Goal: Transaction & Acquisition: Purchase product/service

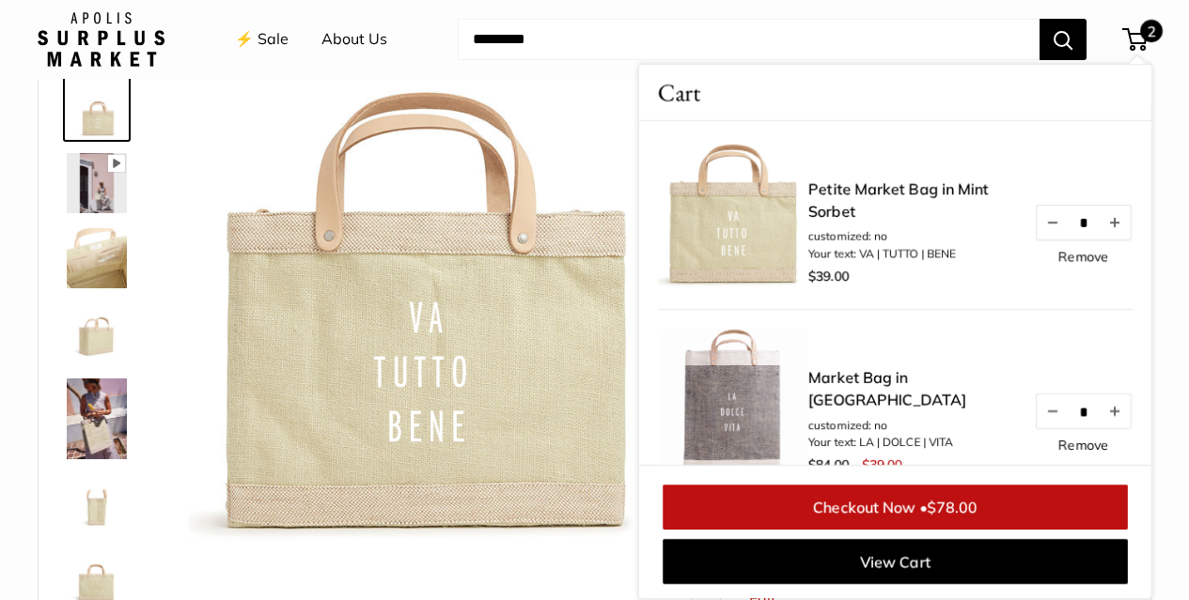
click at [1058, 256] on link "Remove" at bounding box center [1083, 256] width 50 height 13
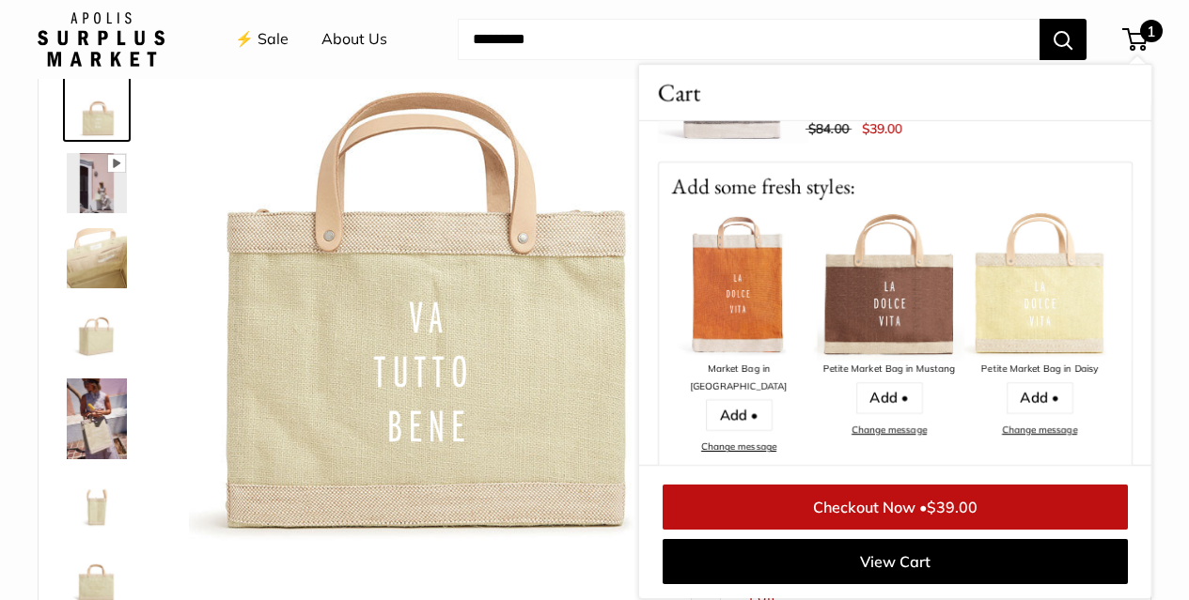
scroll to position [105, 0]
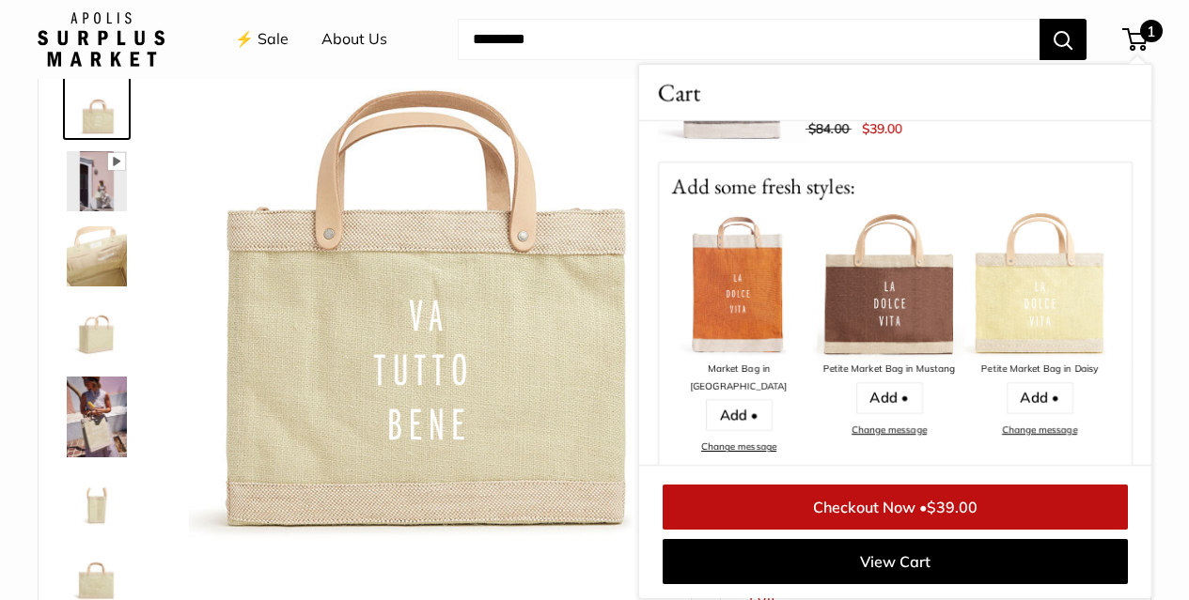
click at [569, 113] on img at bounding box center [426, 313] width 474 height 474
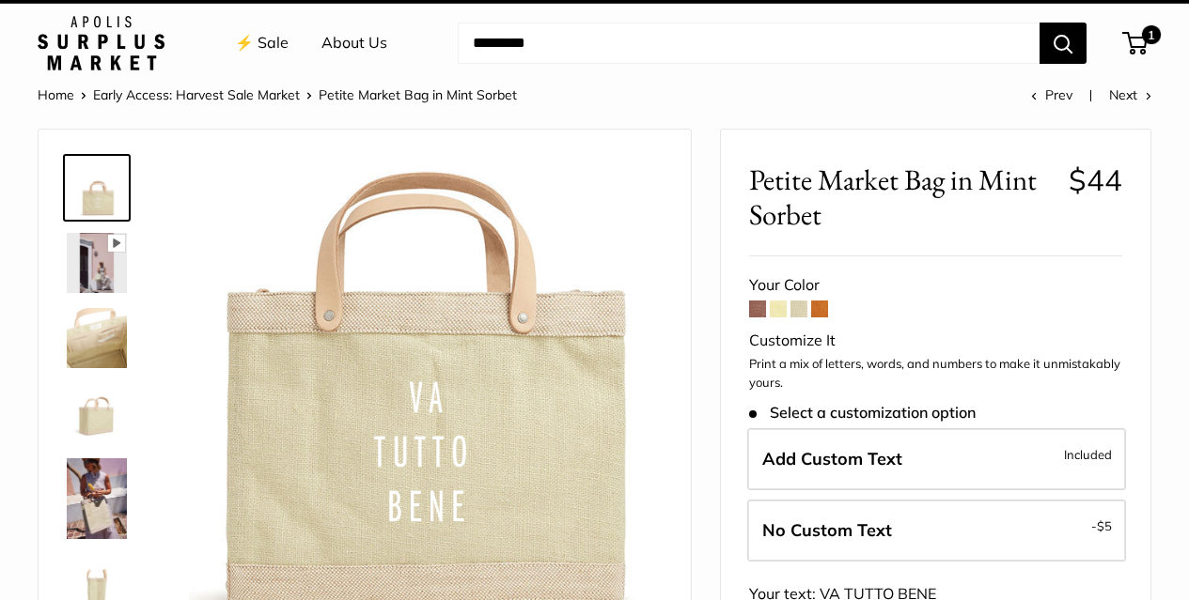
scroll to position [0, 0]
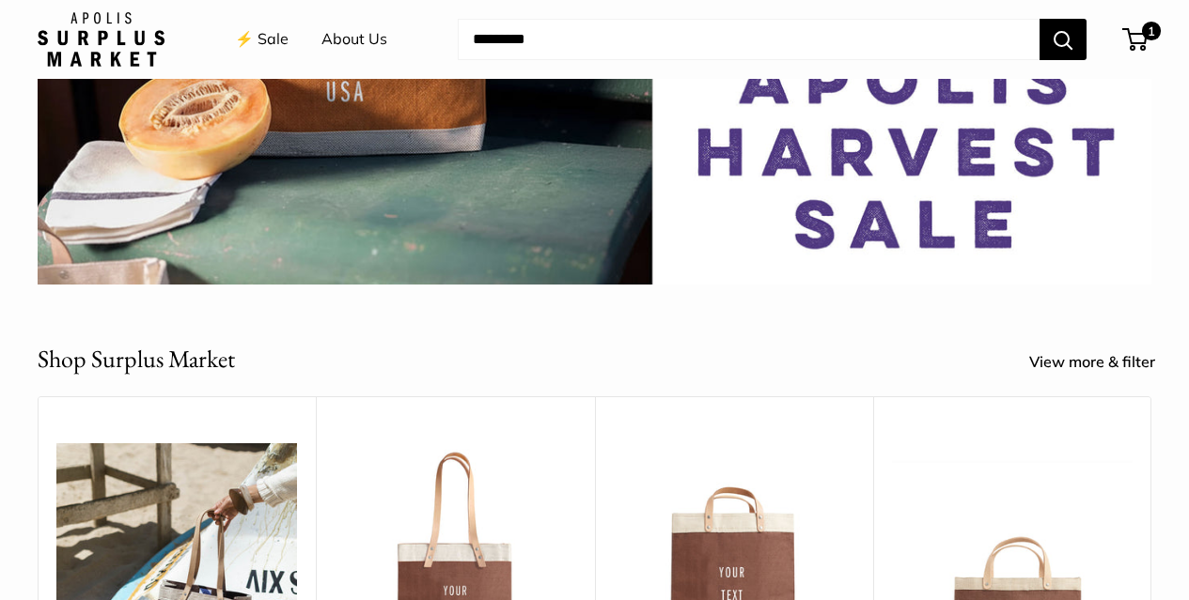
scroll to position [470, 0]
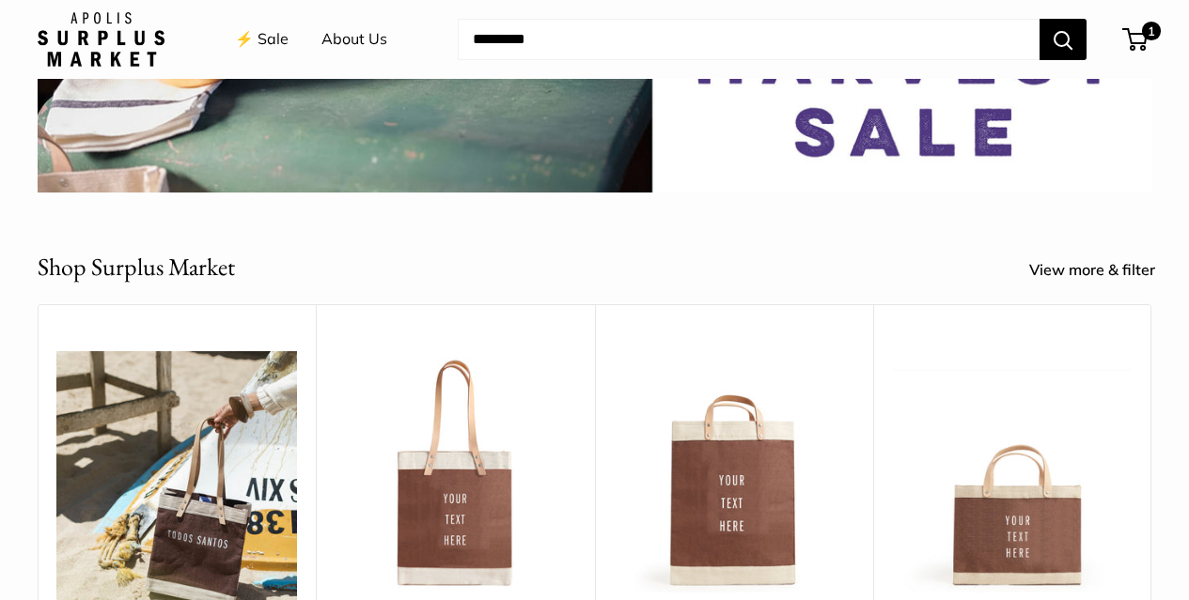
click at [1044, 269] on link "View more & filter" at bounding box center [1102, 270] width 147 height 28
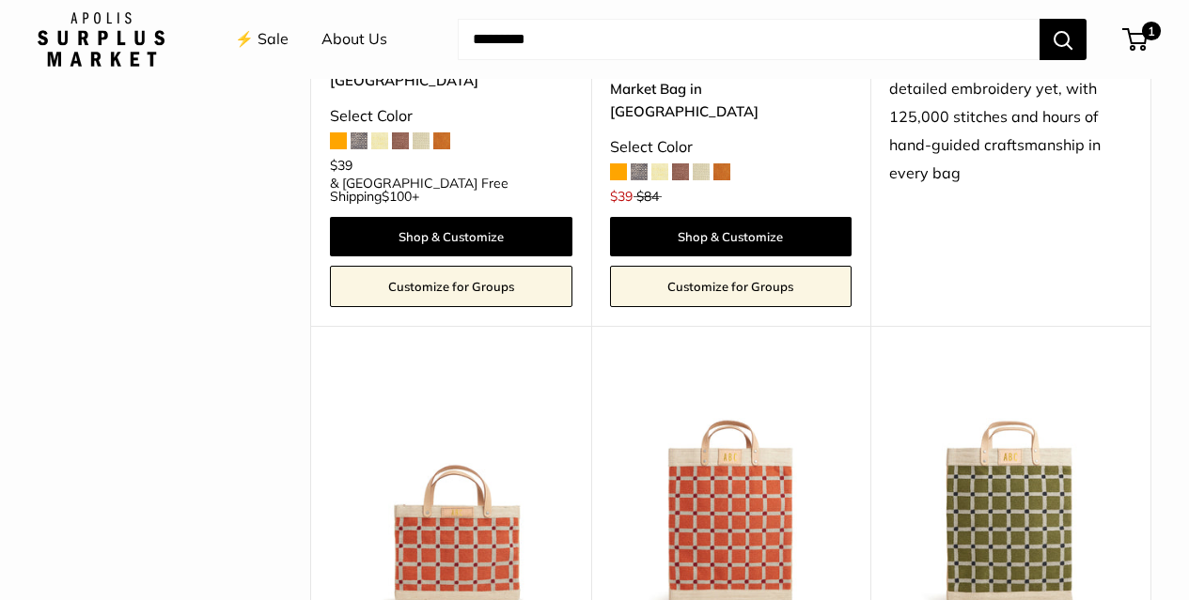
scroll to position [3007, 0]
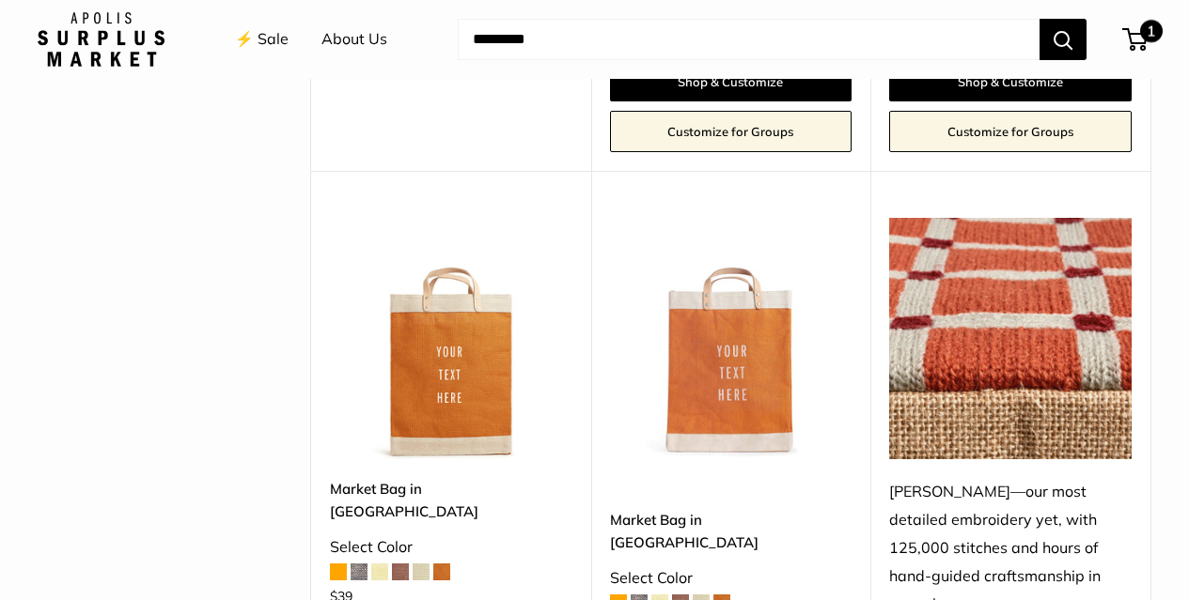
click at [1128, 38] on span at bounding box center [1131, 40] width 6 height 6
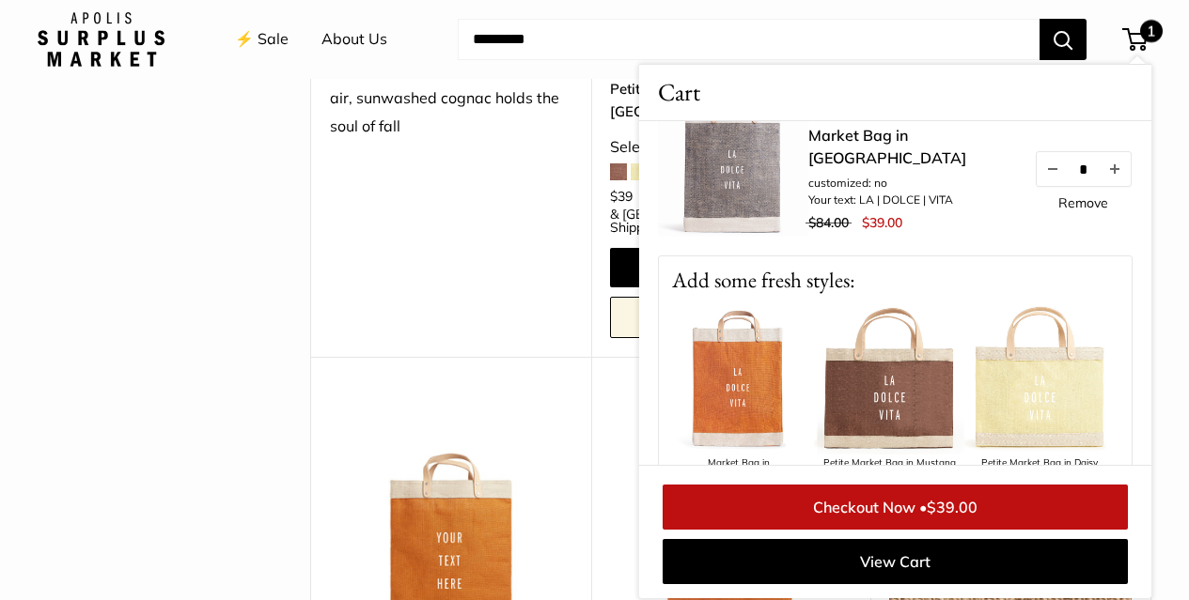
scroll to position [0, 0]
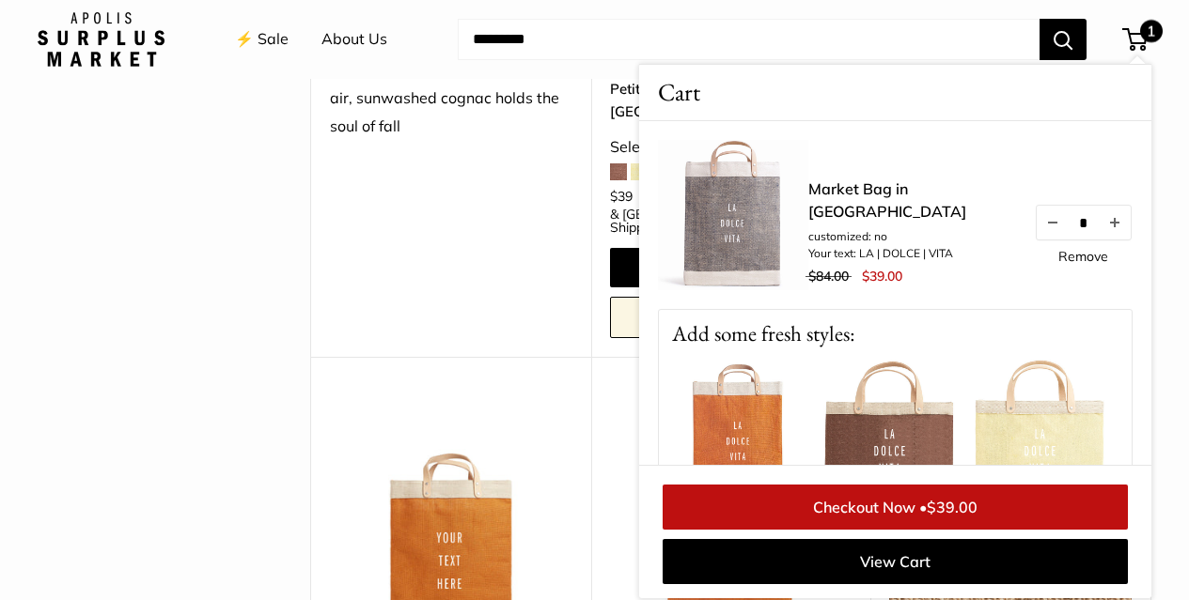
click at [726, 228] on img at bounding box center [733, 215] width 150 height 150
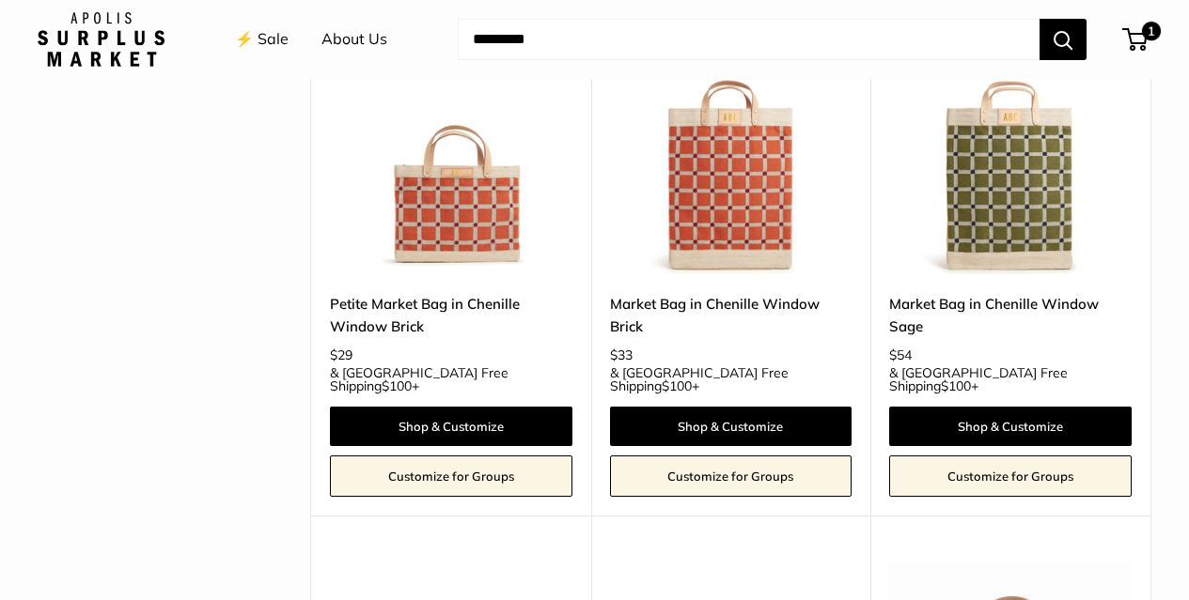
scroll to position [3948, 0]
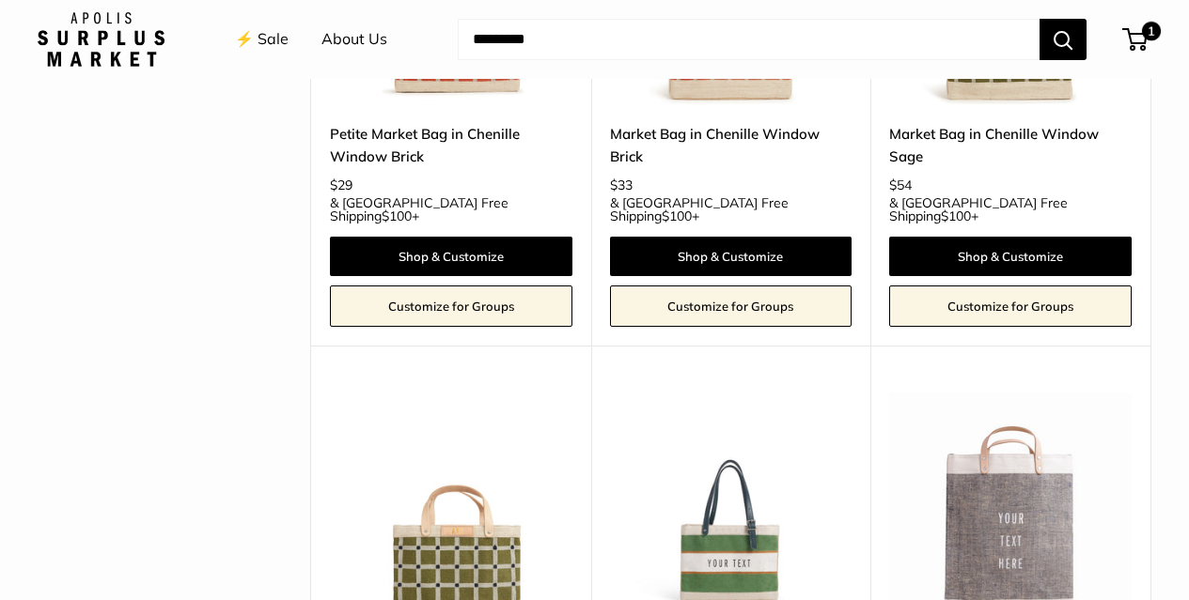
click at [0, 0] on img at bounding box center [0, 0] width 0 height 0
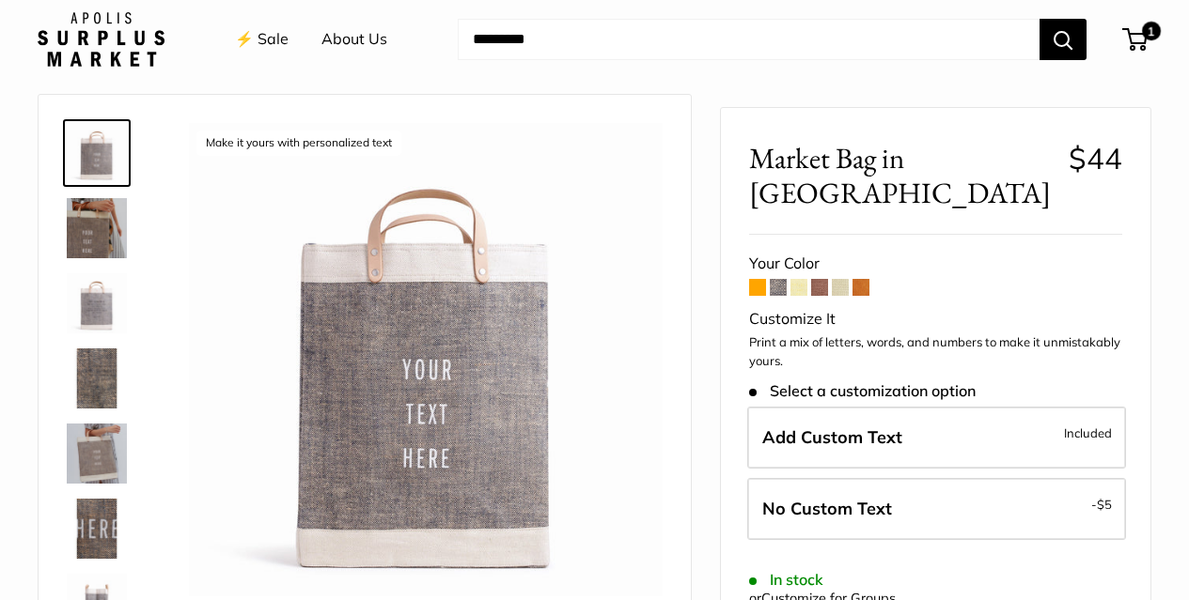
scroll to position [94, 0]
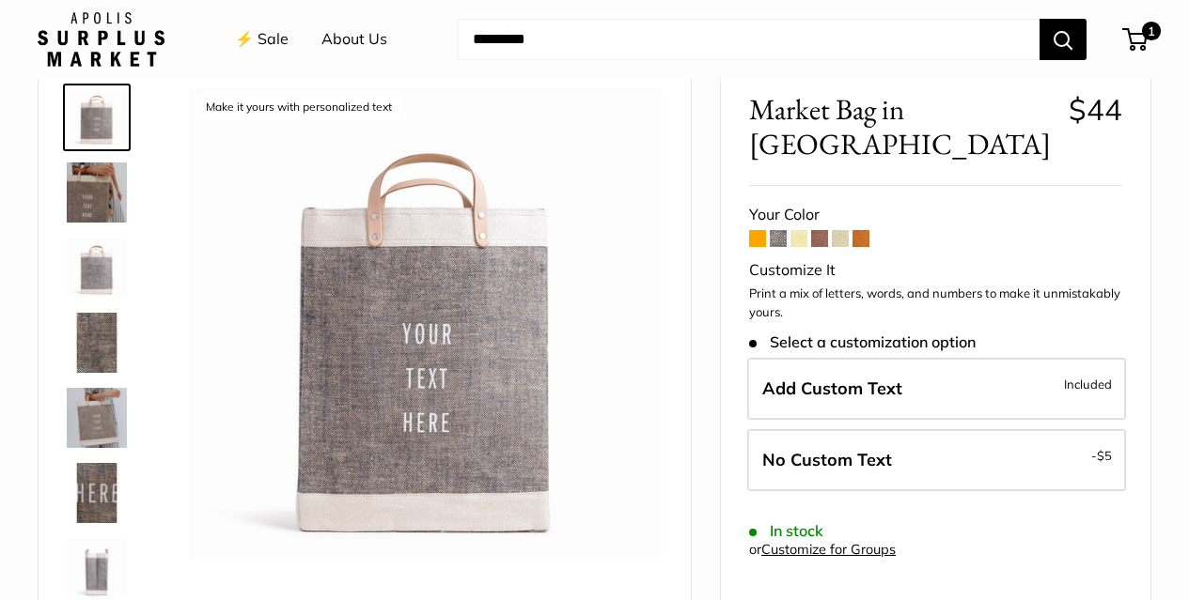
click at [103, 402] on img at bounding box center [97, 418] width 60 height 60
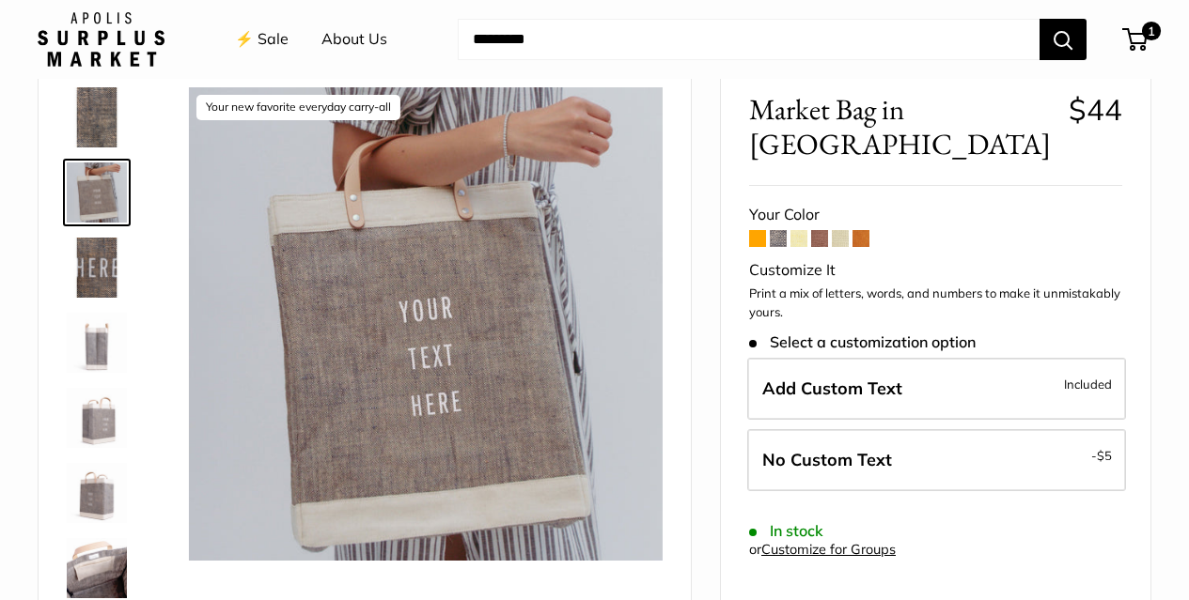
scroll to position [246, 0]
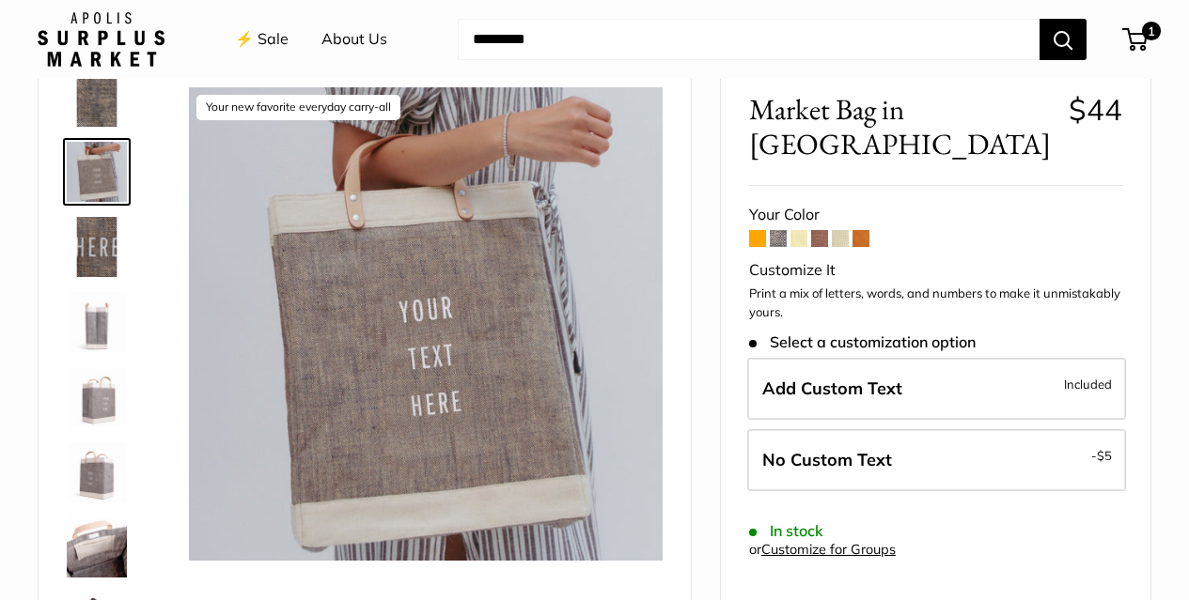
click at [107, 333] on img at bounding box center [97, 322] width 60 height 60
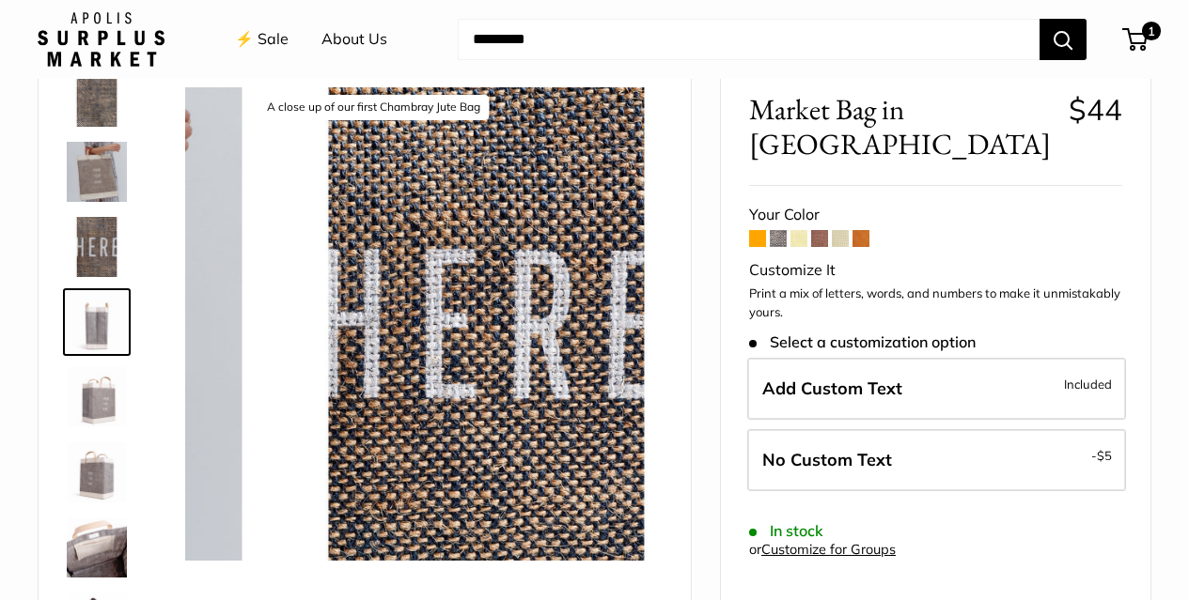
scroll to position [209, 0]
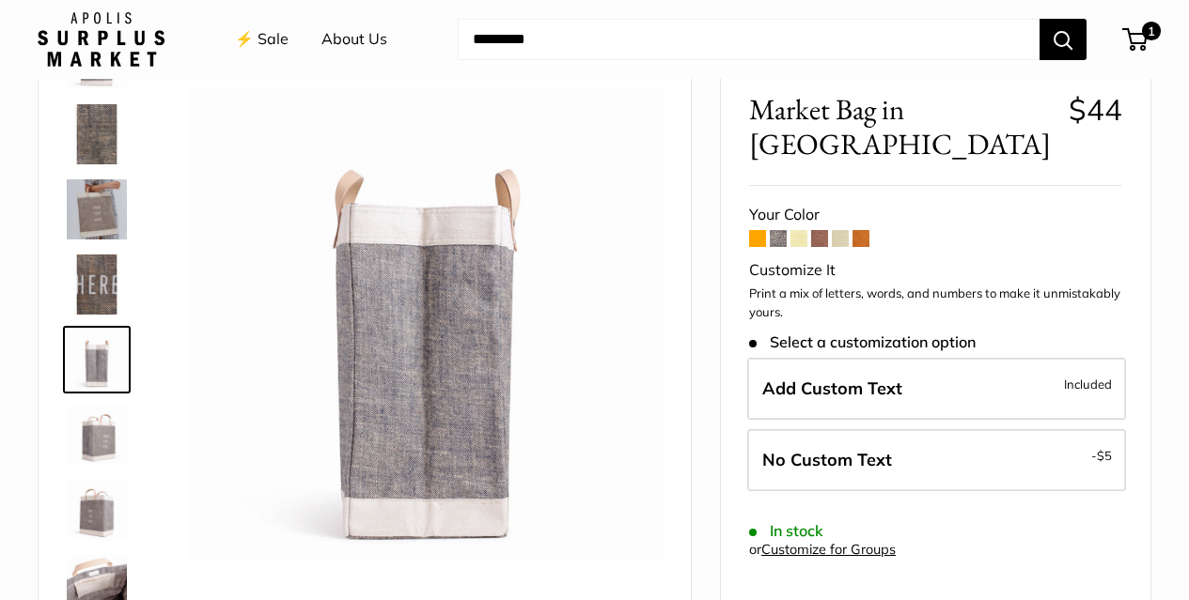
click at [101, 441] on img at bounding box center [97, 435] width 60 height 60
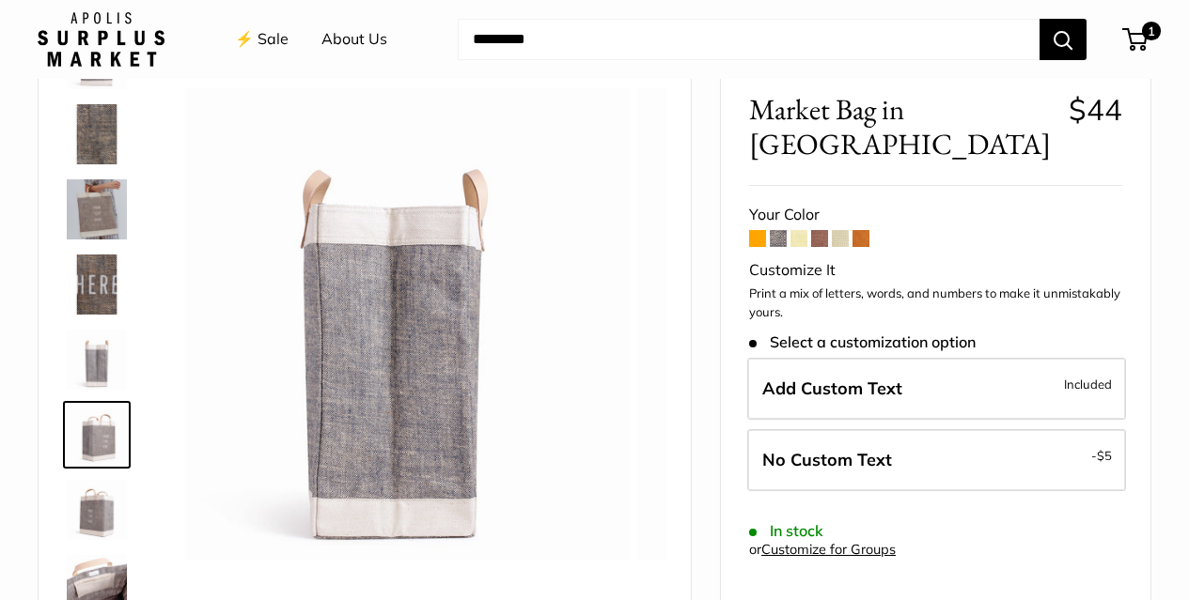
scroll to position [284, 0]
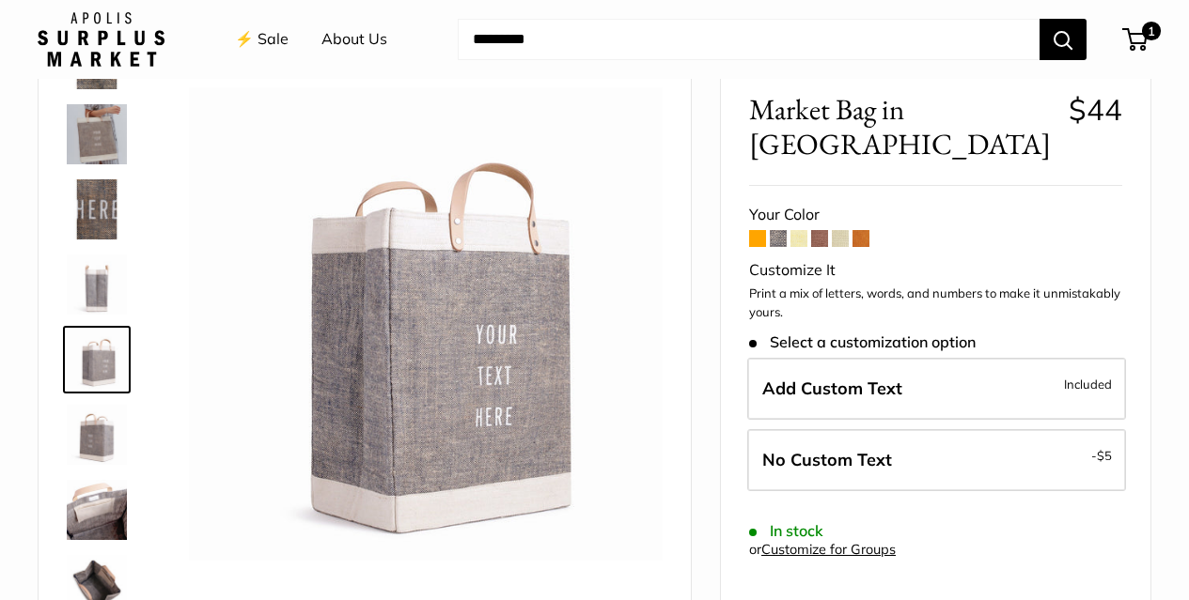
click at [101, 516] on img at bounding box center [97, 510] width 60 height 60
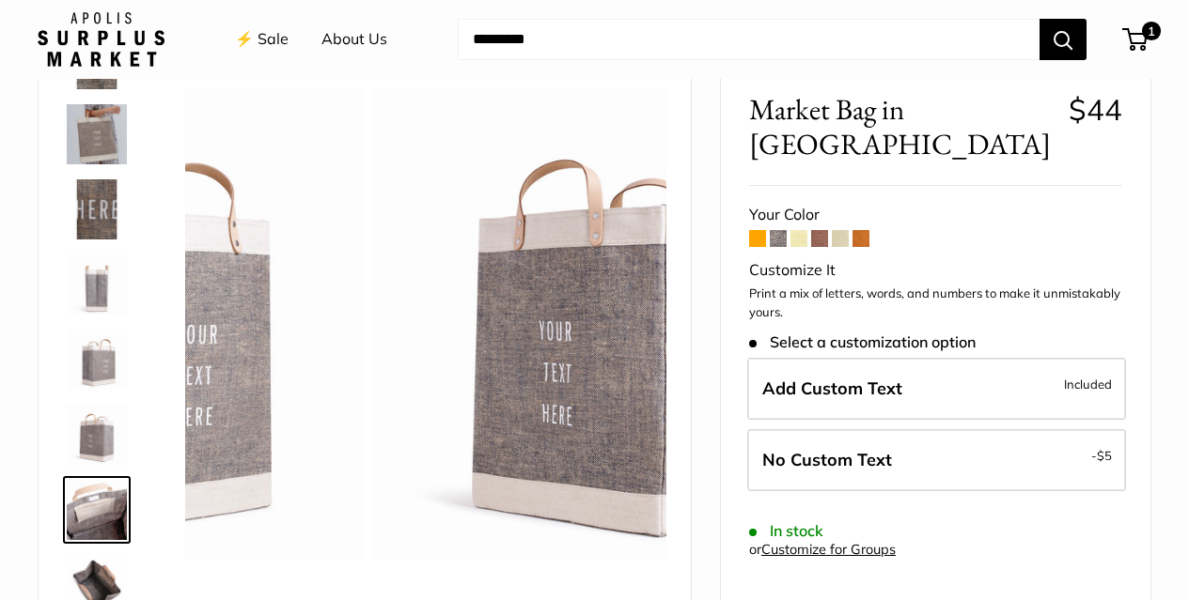
scroll to position [346, 0]
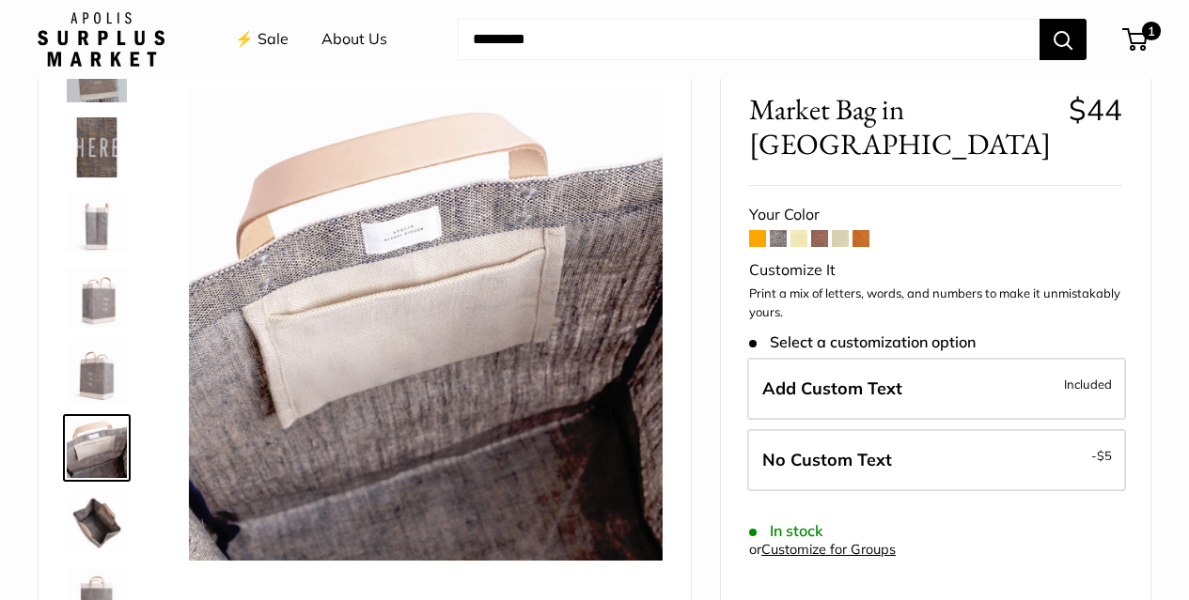
click at [101, 520] on img at bounding box center [97, 523] width 60 height 60
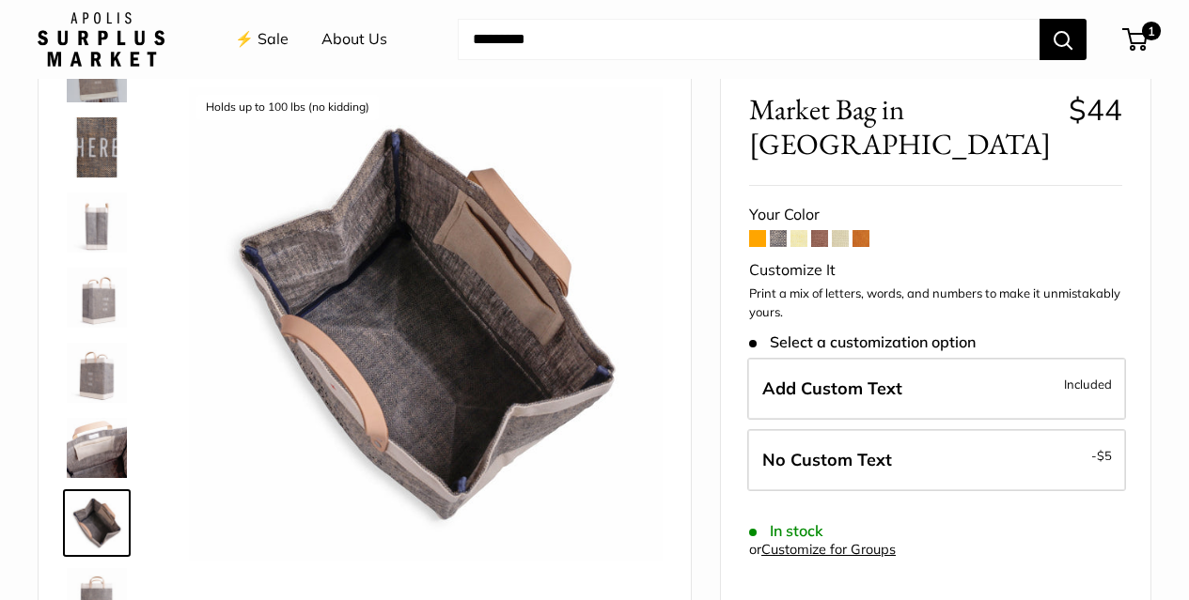
click at [106, 457] on img at bounding box center [97, 448] width 60 height 60
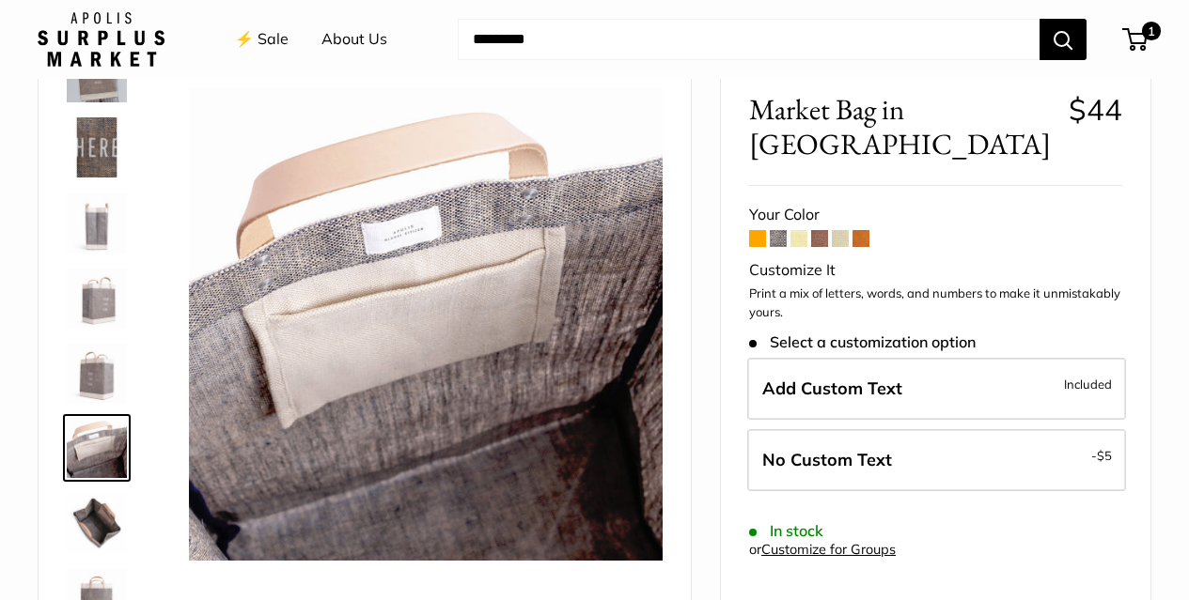
click at [104, 376] on img at bounding box center [97, 373] width 60 height 60
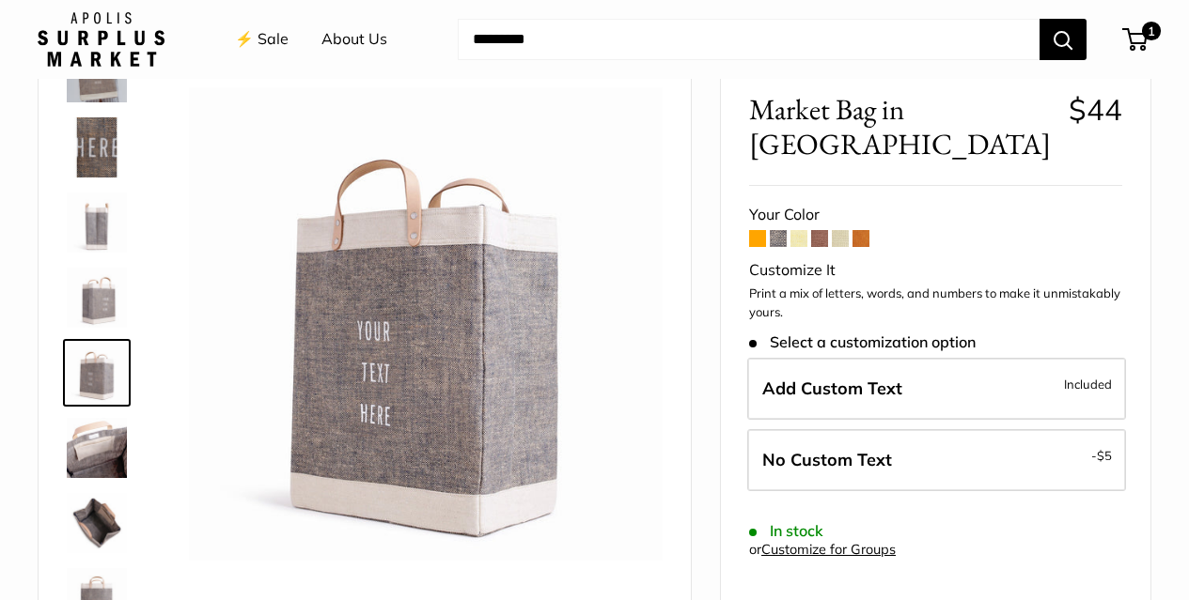
click at [94, 299] on img at bounding box center [97, 298] width 60 height 60
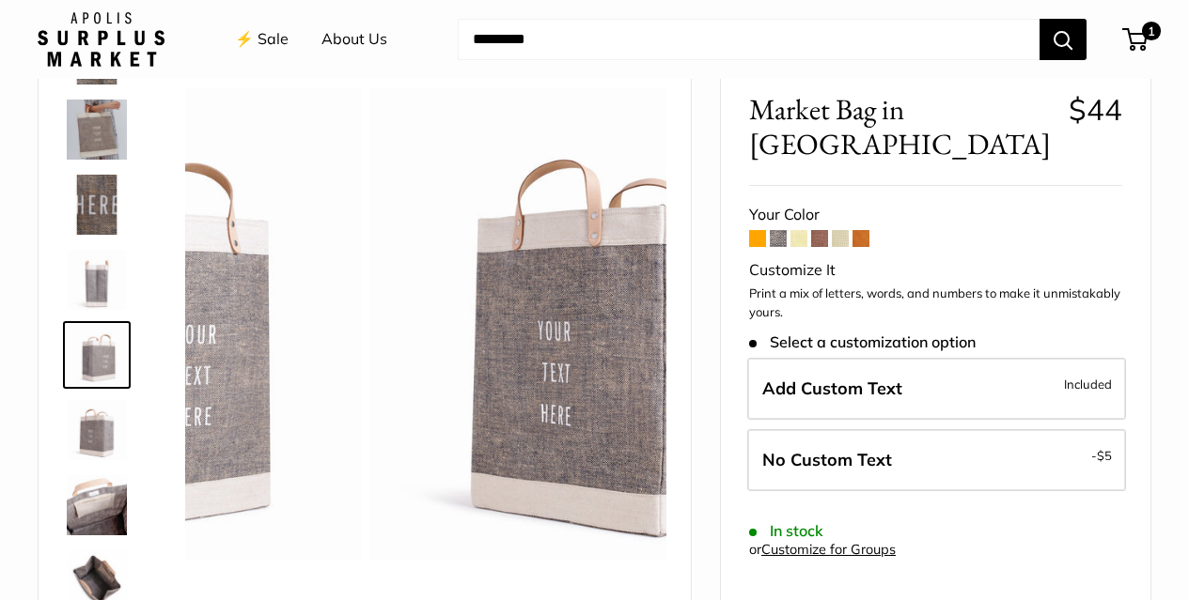
scroll to position [284, 0]
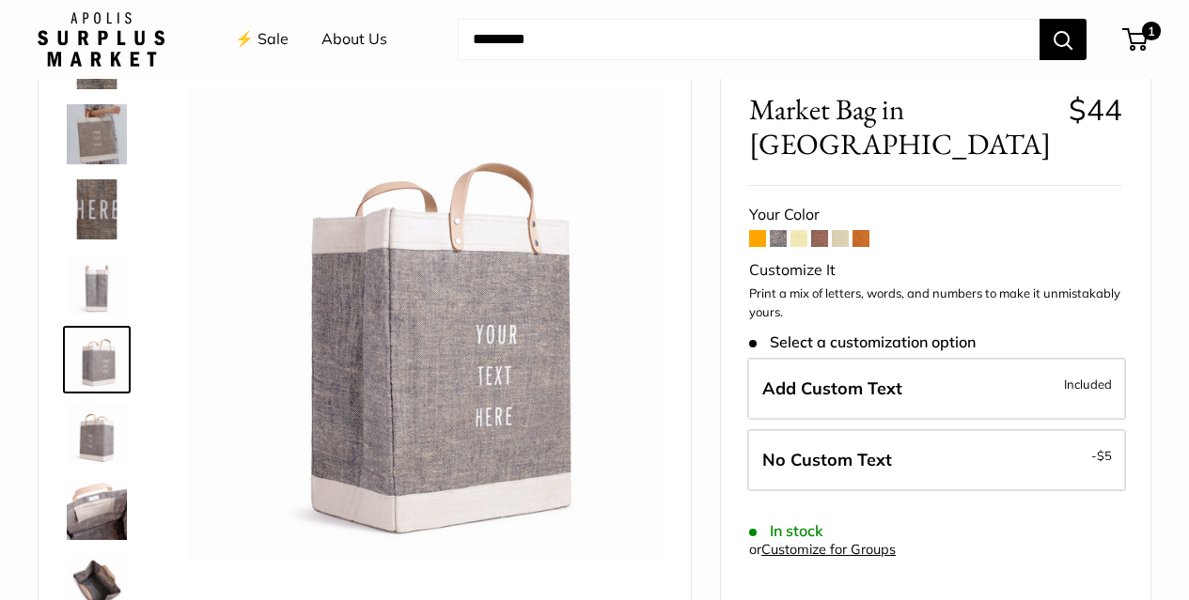
click at [106, 148] on img at bounding box center [97, 134] width 60 height 60
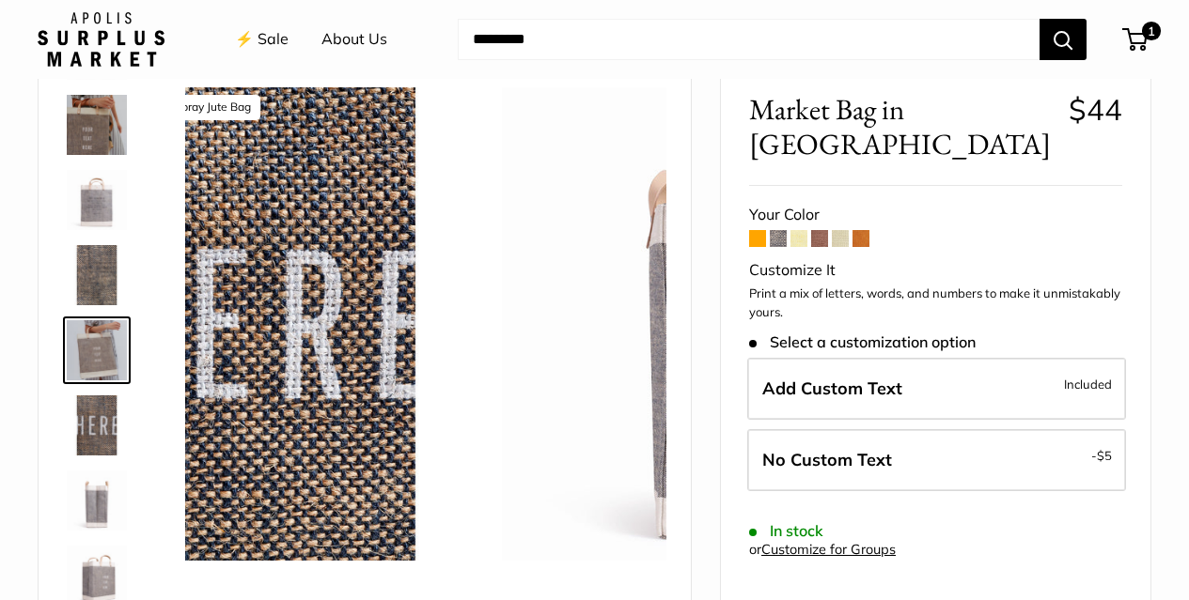
scroll to position [58, 0]
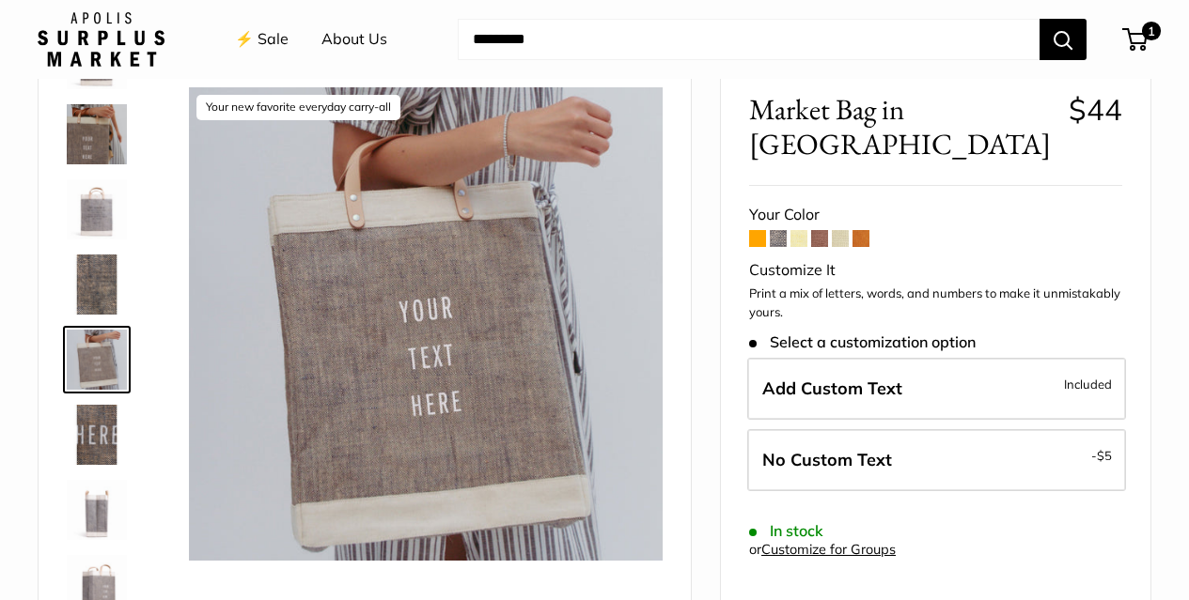
click at [107, 279] on img at bounding box center [97, 285] width 60 height 60
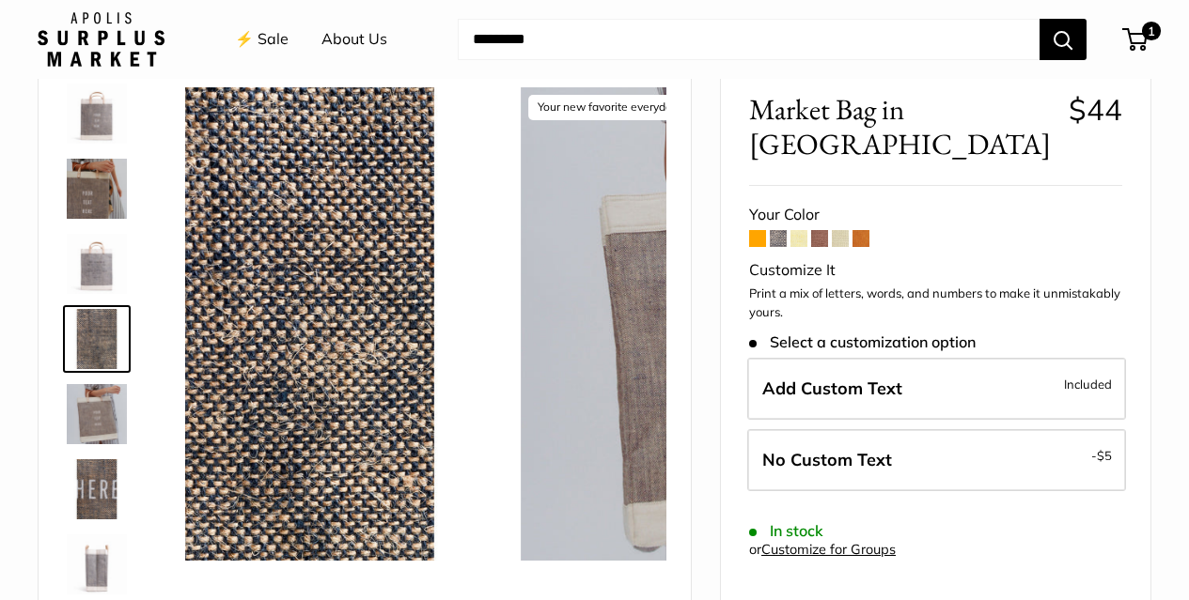
scroll to position [0, 0]
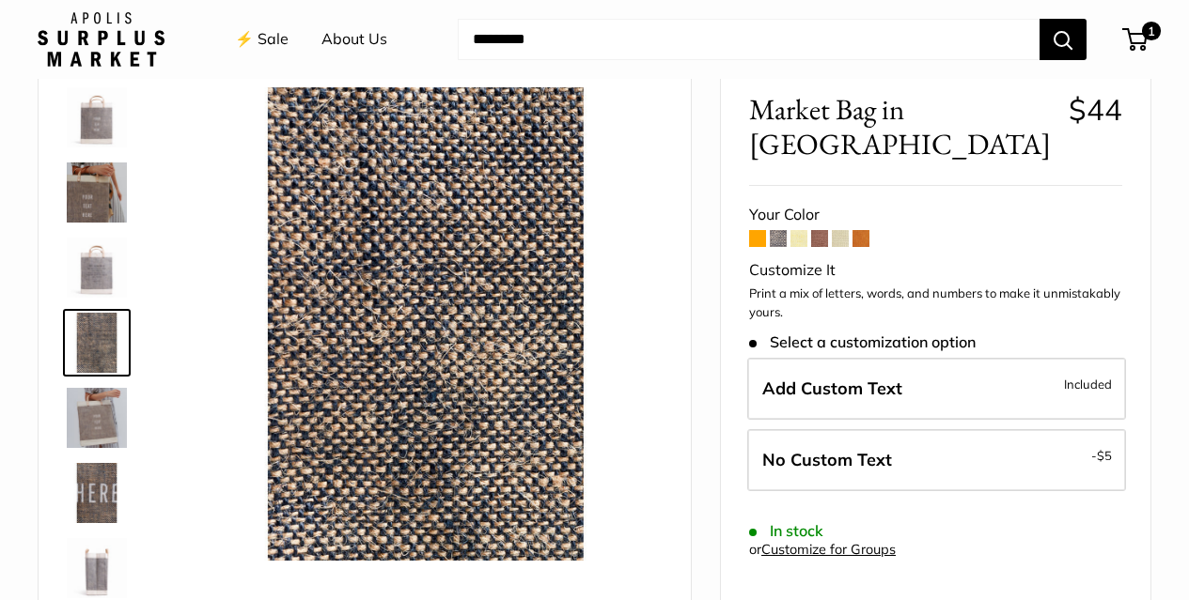
click at [90, 198] on img at bounding box center [97, 193] width 60 height 60
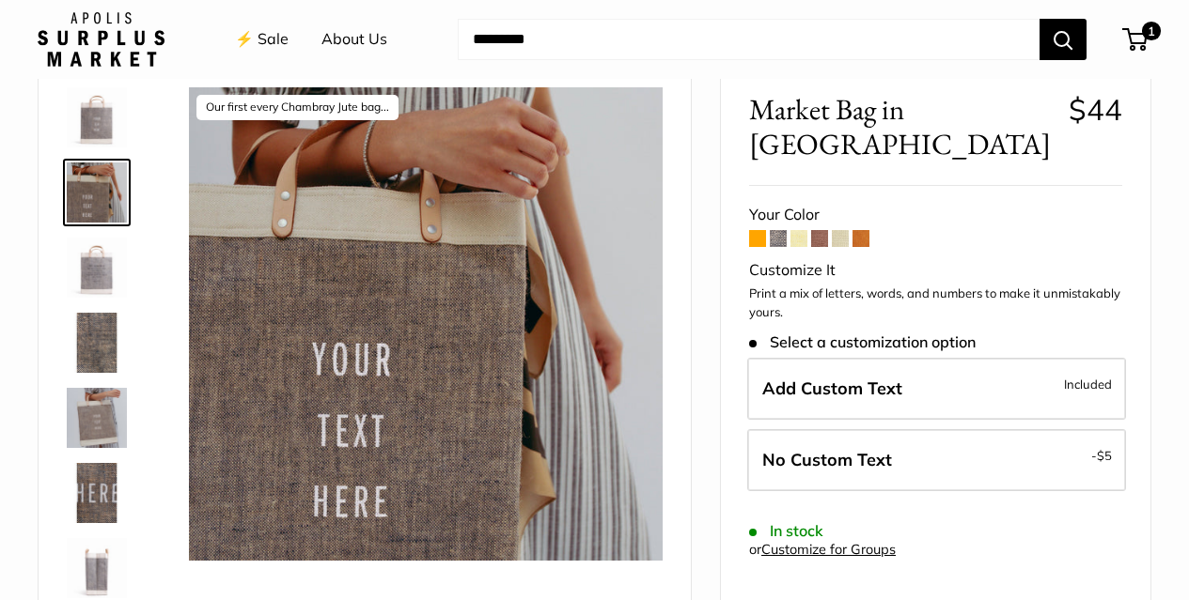
click at [101, 126] on img at bounding box center [97, 117] width 60 height 60
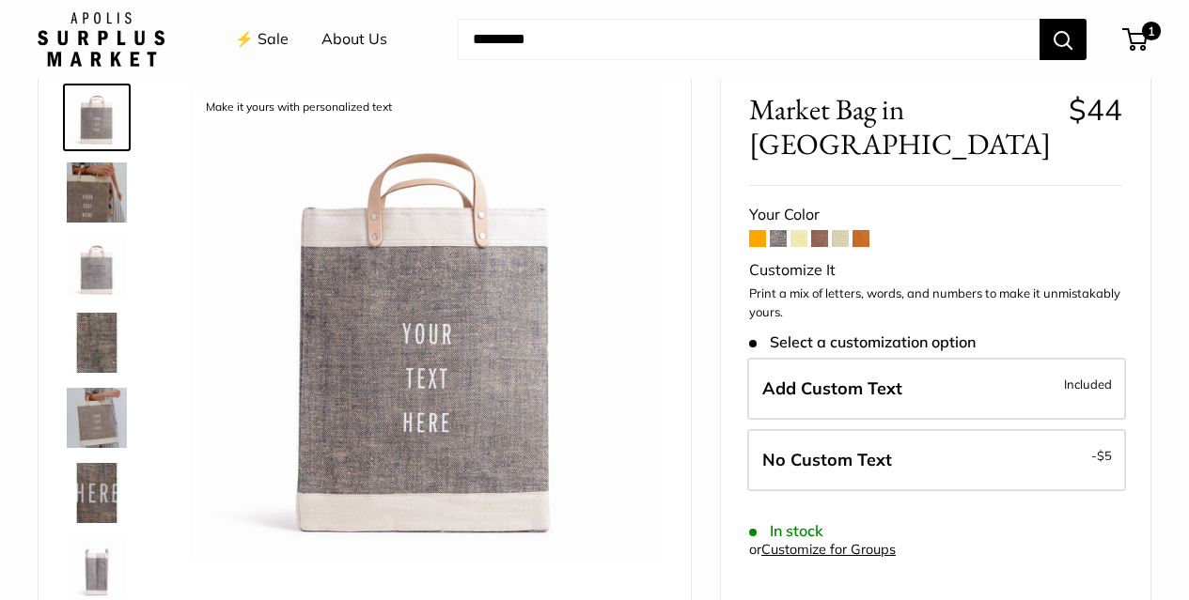
click at [100, 351] on img at bounding box center [97, 343] width 60 height 60
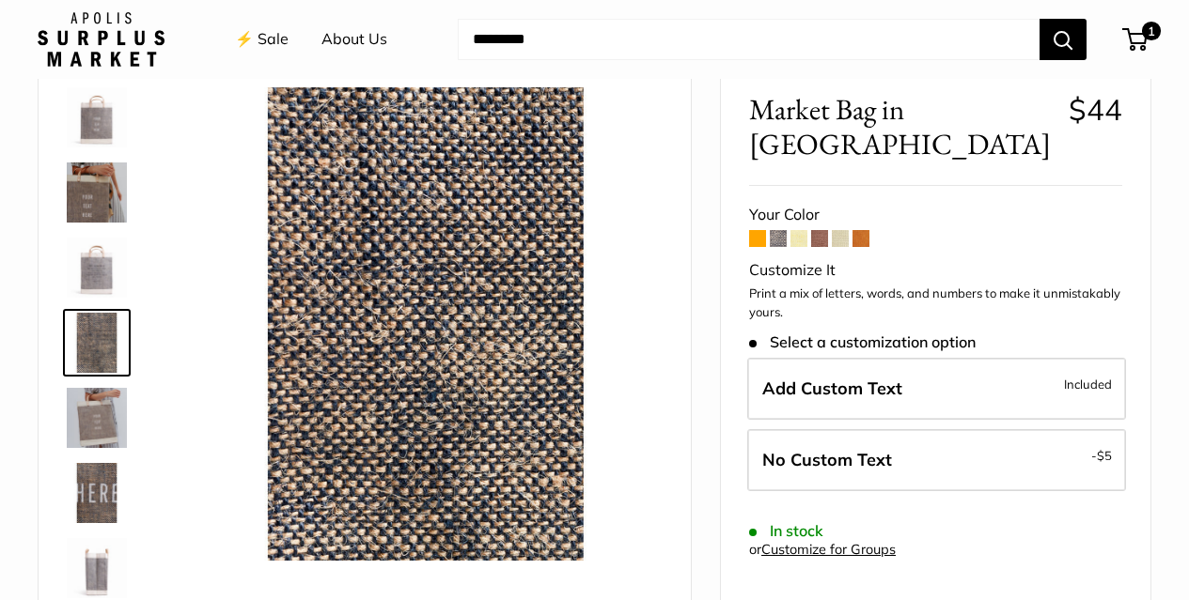
click at [93, 409] on img at bounding box center [97, 418] width 60 height 60
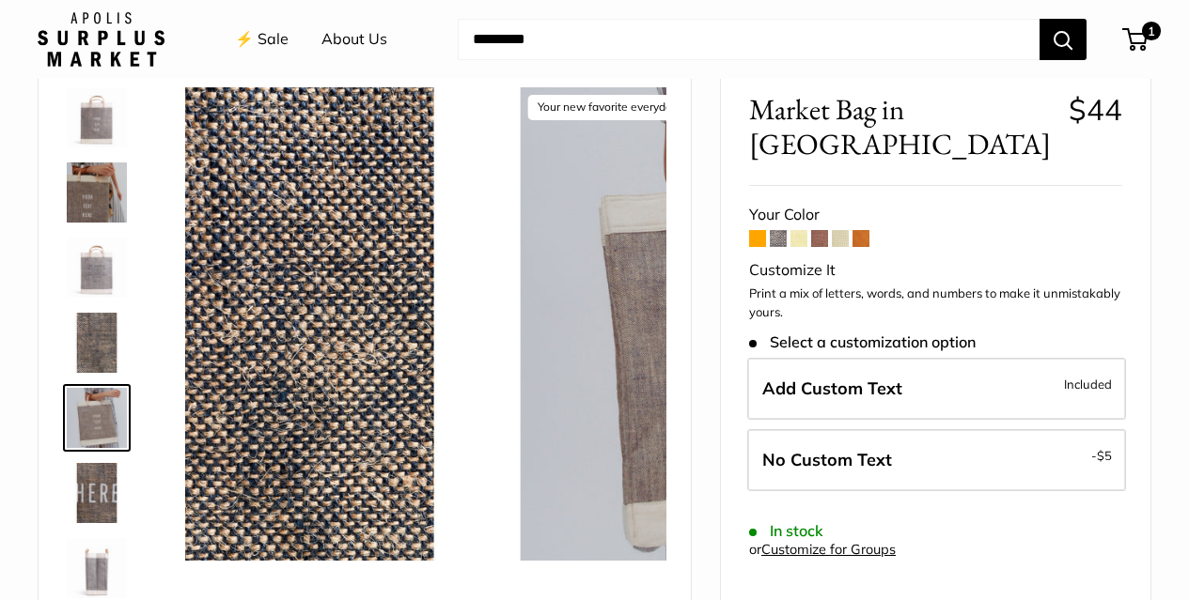
scroll to position [58, 0]
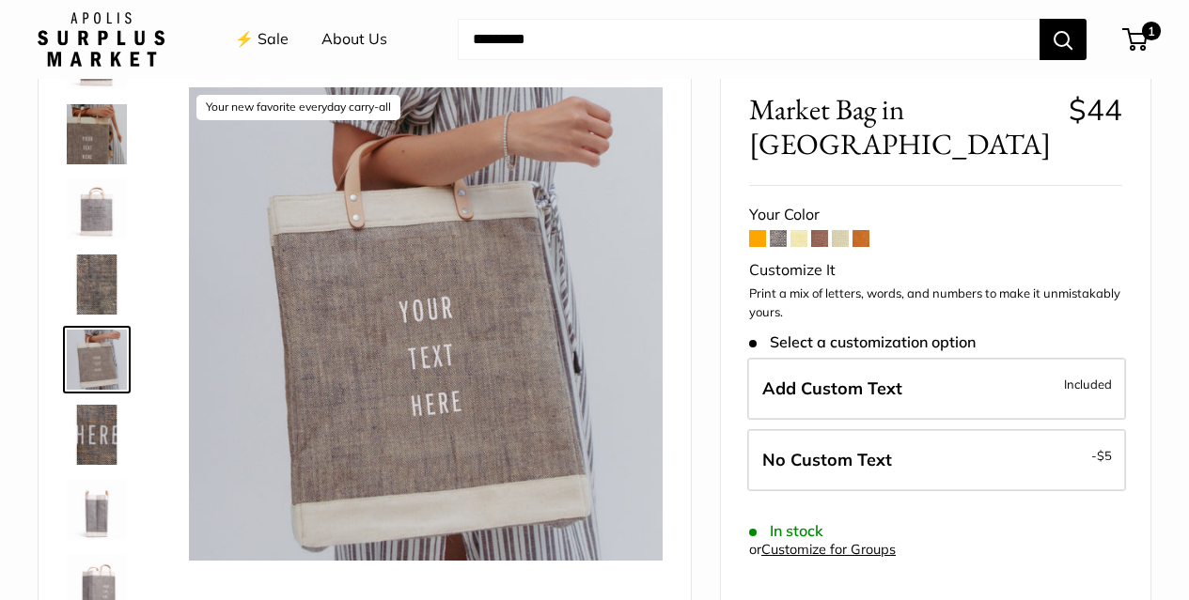
click at [96, 494] on img at bounding box center [97, 510] width 60 height 60
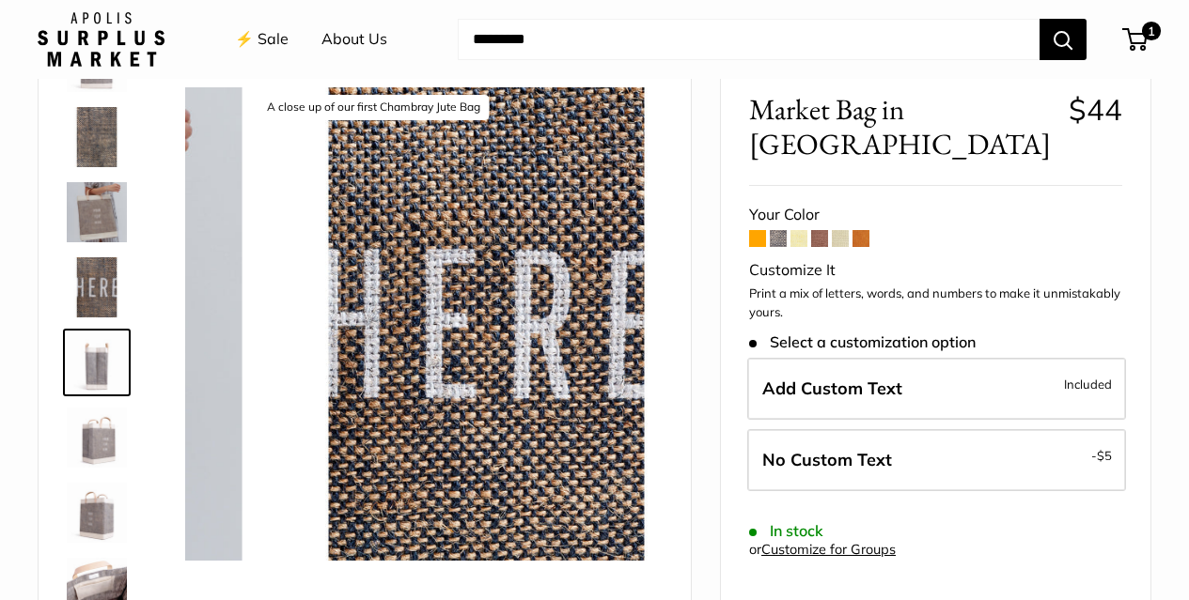
scroll to position [209, 0]
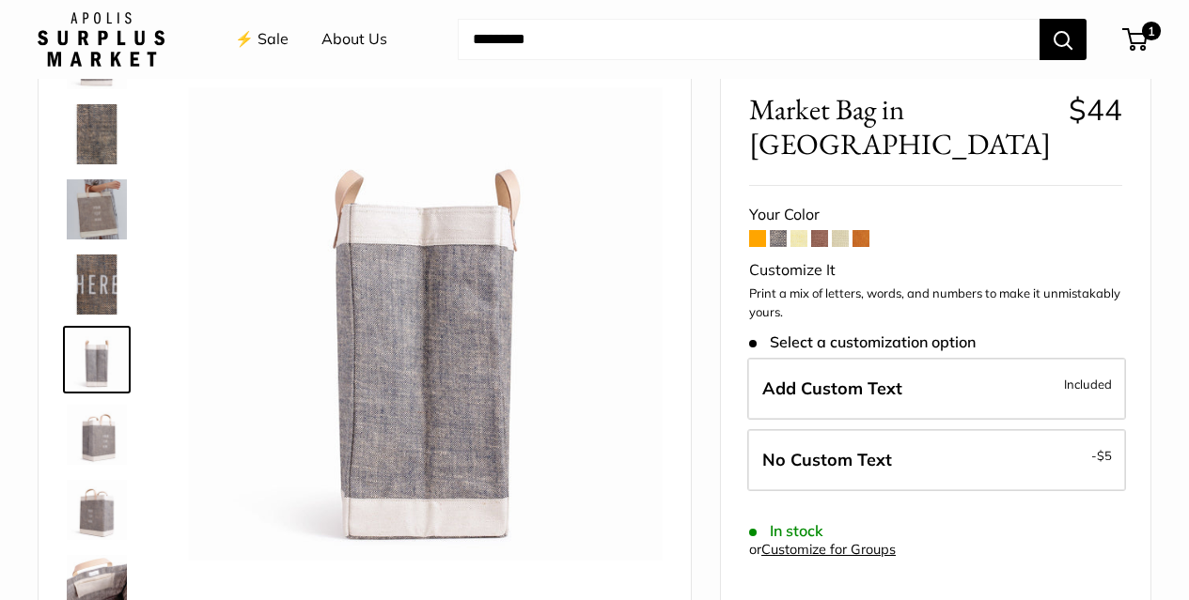
click at [104, 446] on img at bounding box center [97, 435] width 60 height 60
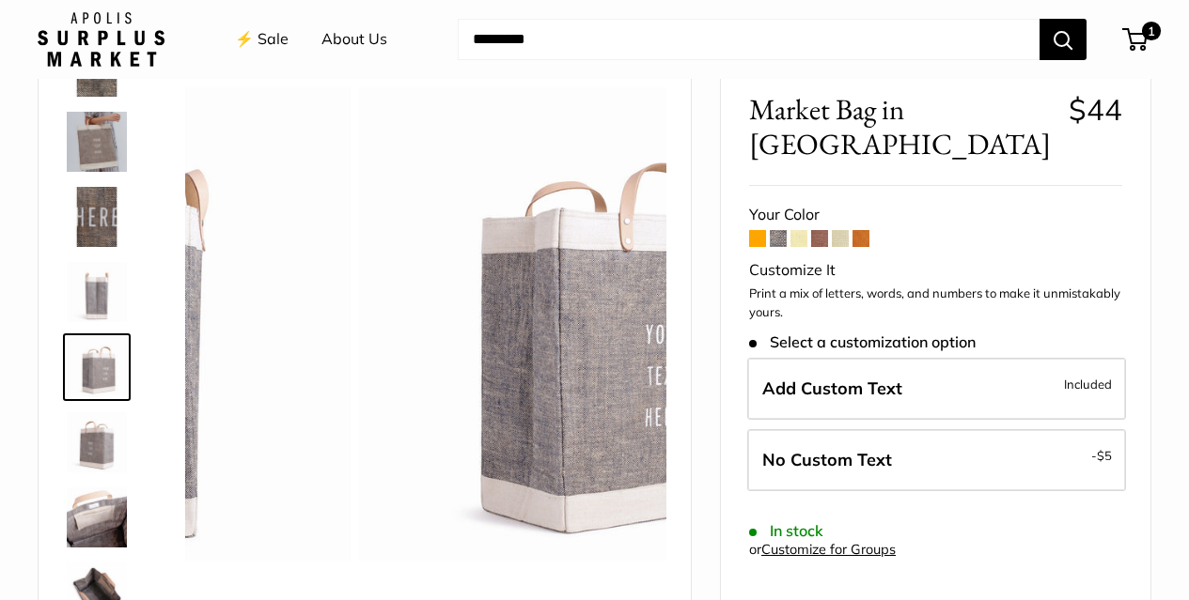
scroll to position [284, 0]
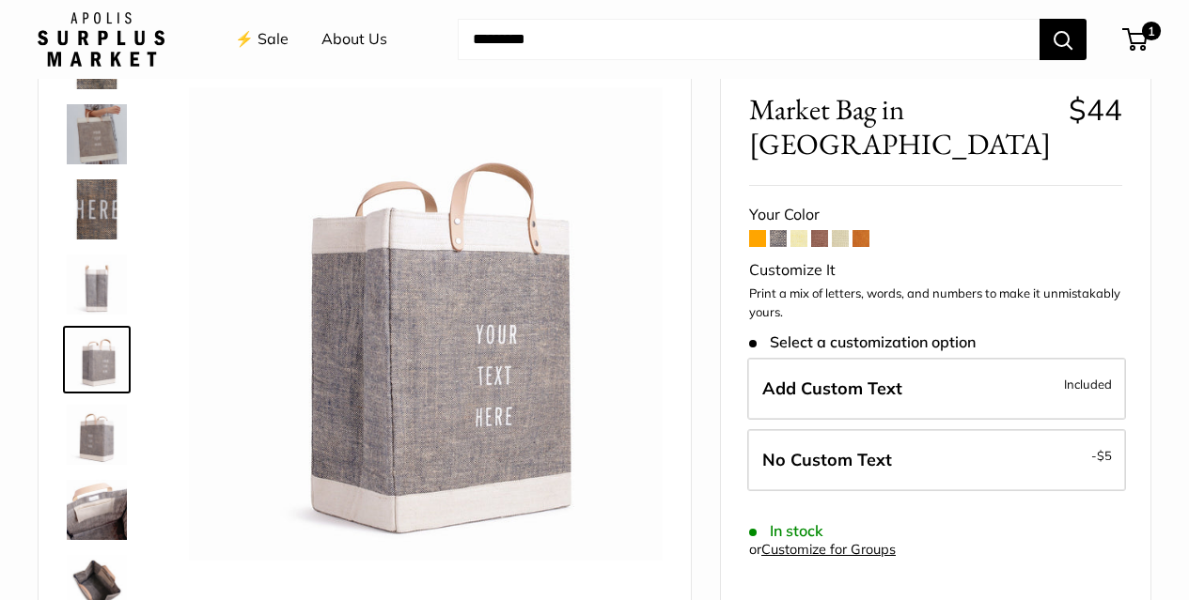
click at [102, 508] on img at bounding box center [97, 510] width 60 height 60
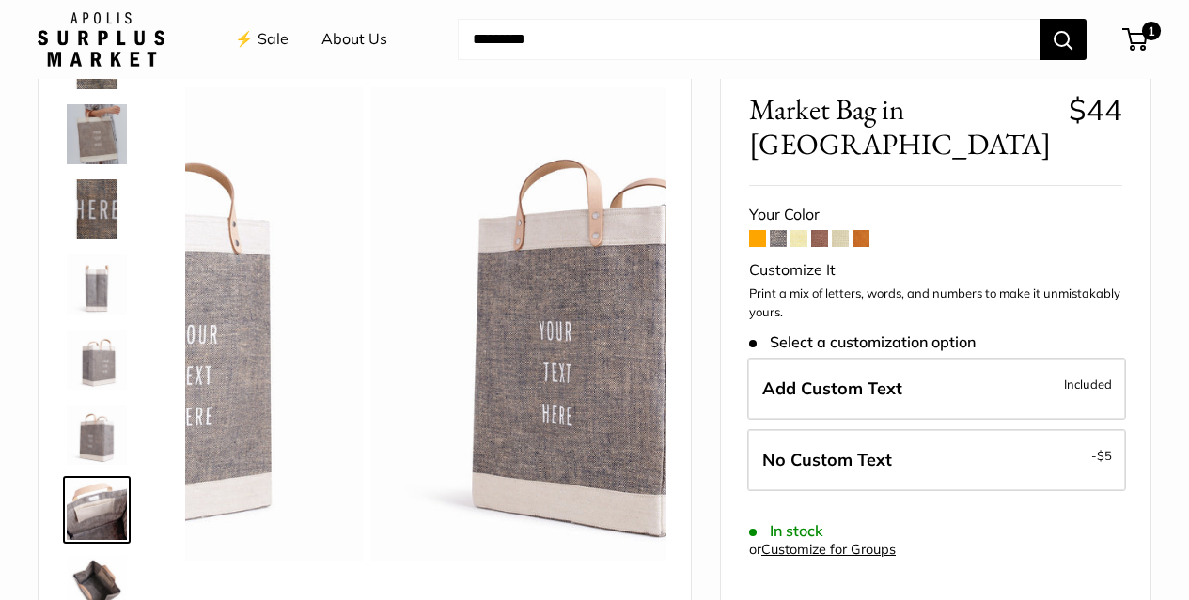
scroll to position [346, 0]
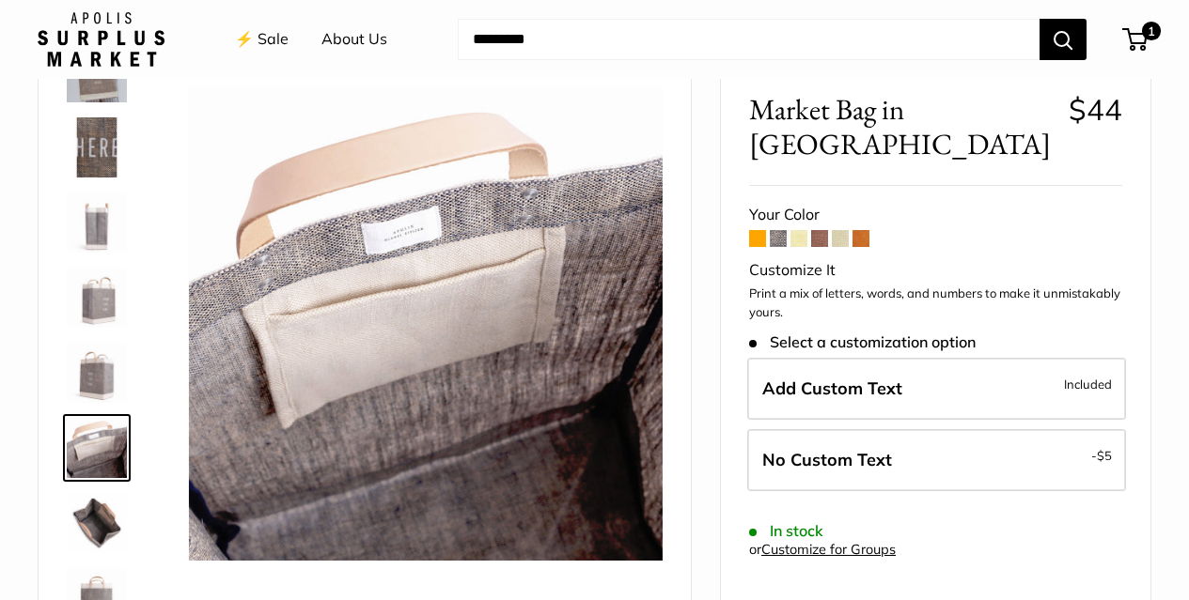
click at [98, 534] on img at bounding box center [97, 523] width 60 height 60
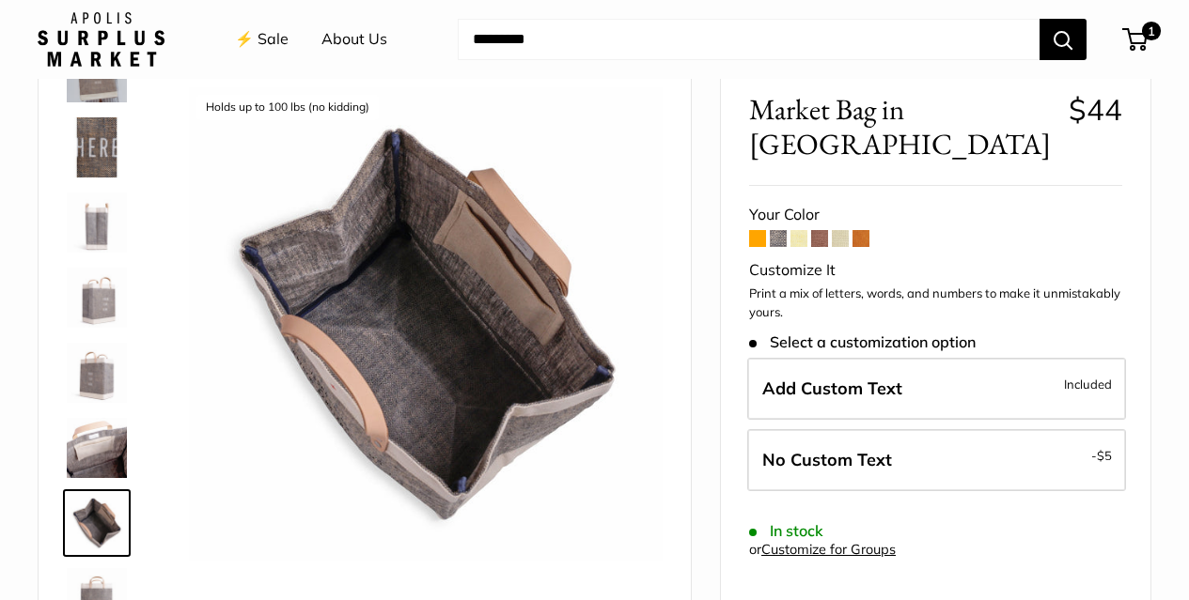
click at [97, 225] on img at bounding box center [97, 223] width 60 height 60
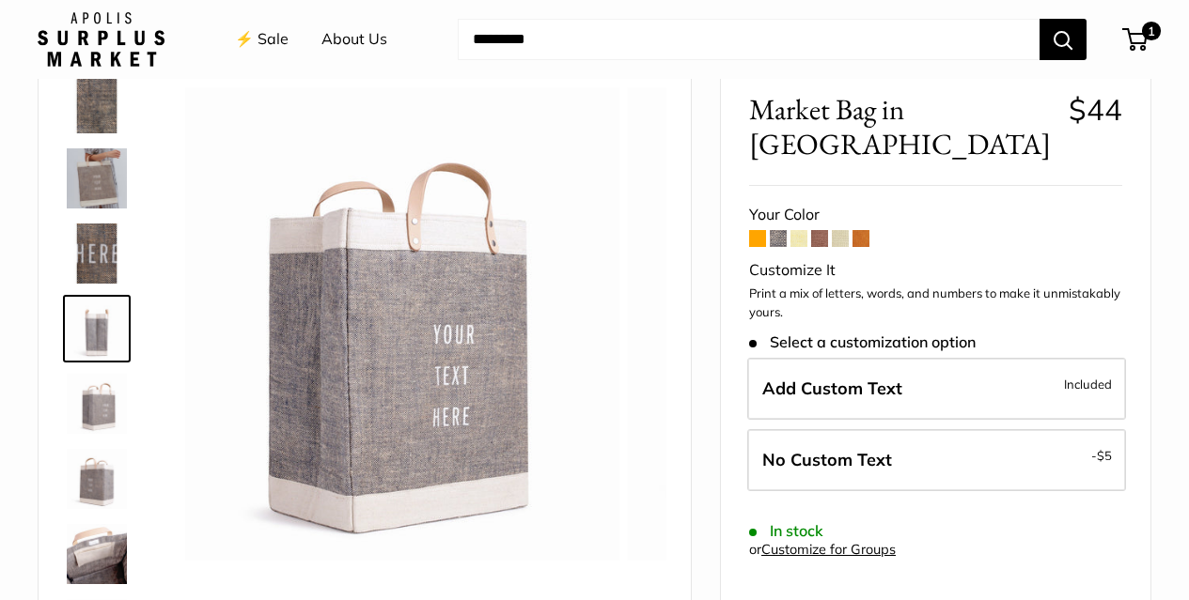
scroll to position [209, 0]
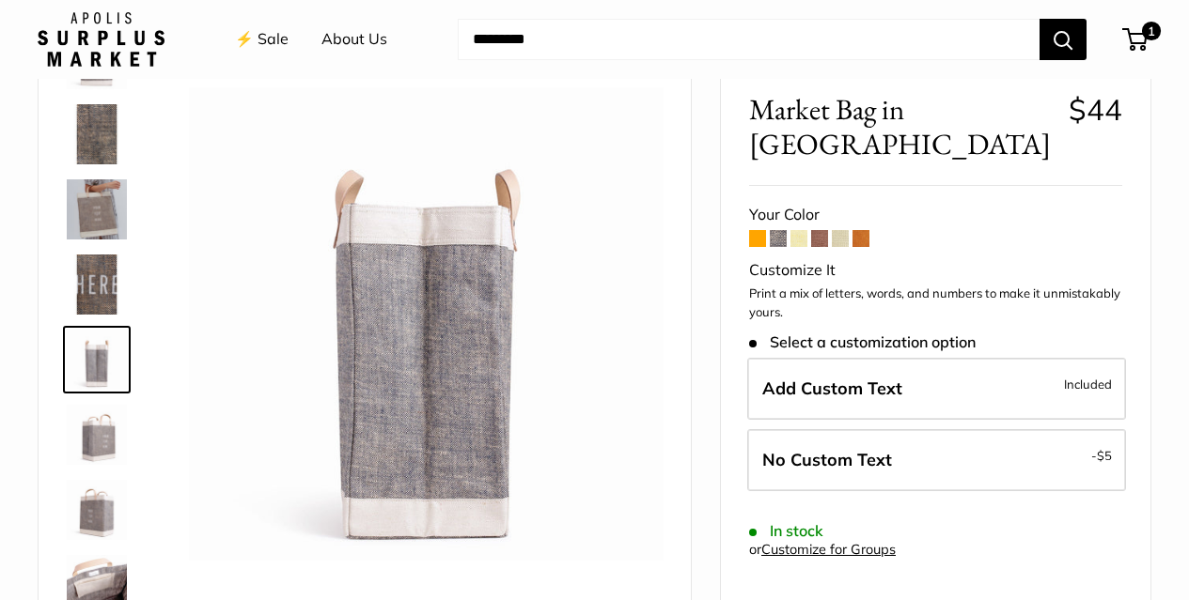
click at [100, 287] on img at bounding box center [97, 285] width 60 height 60
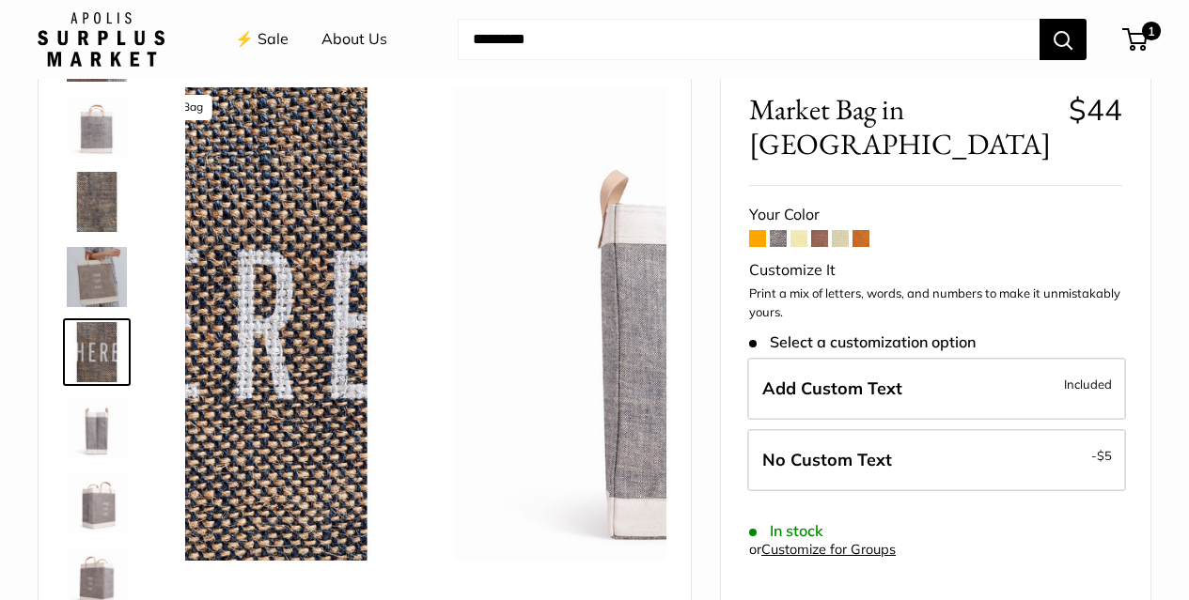
scroll to position [133, 0]
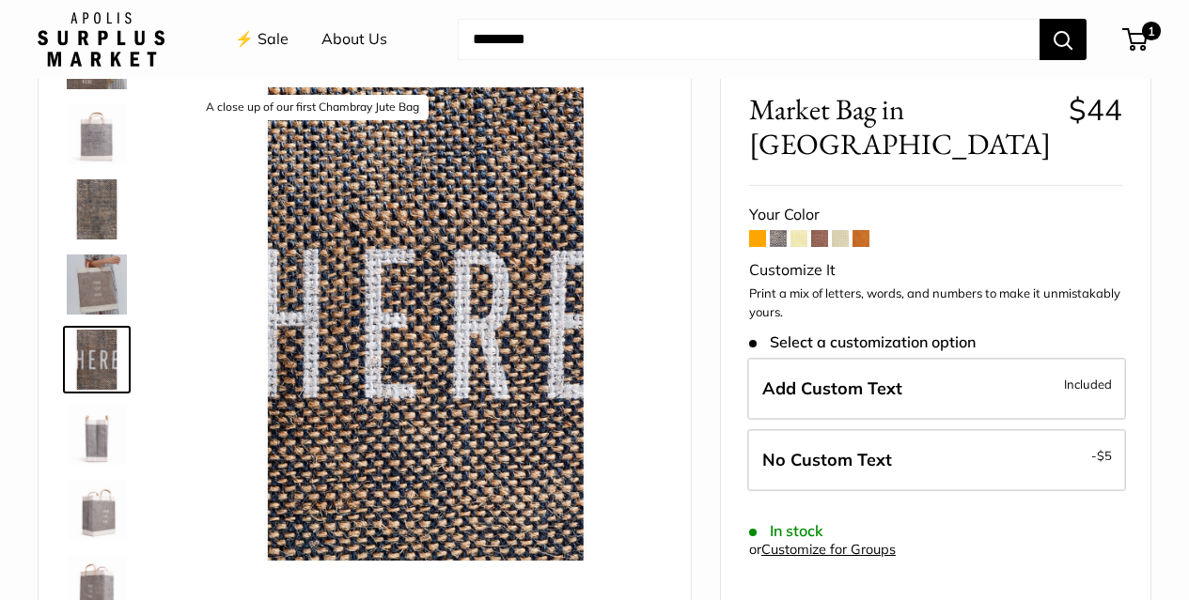
click at [101, 209] on img at bounding box center [97, 209] width 60 height 60
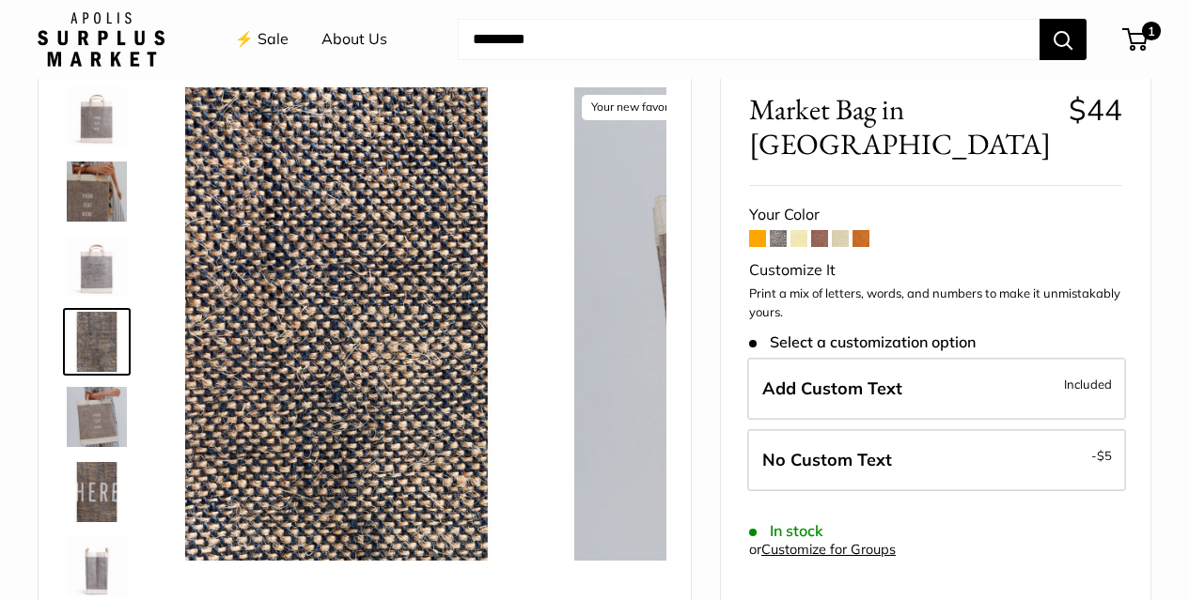
scroll to position [0, 0]
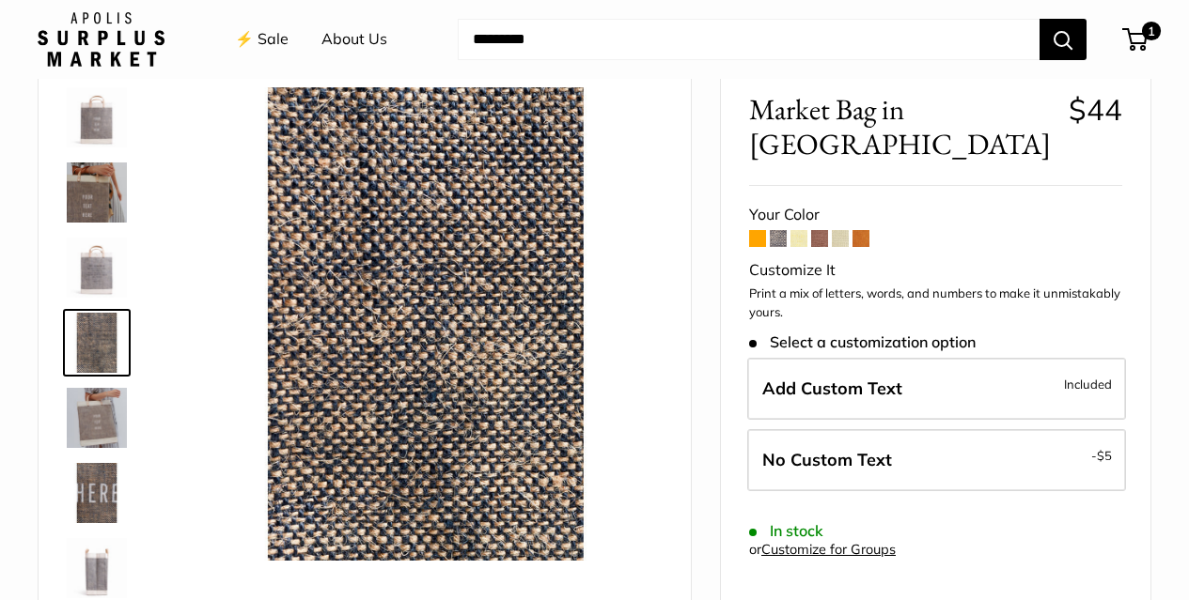
click at [104, 182] on img at bounding box center [97, 193] width 60 height 60
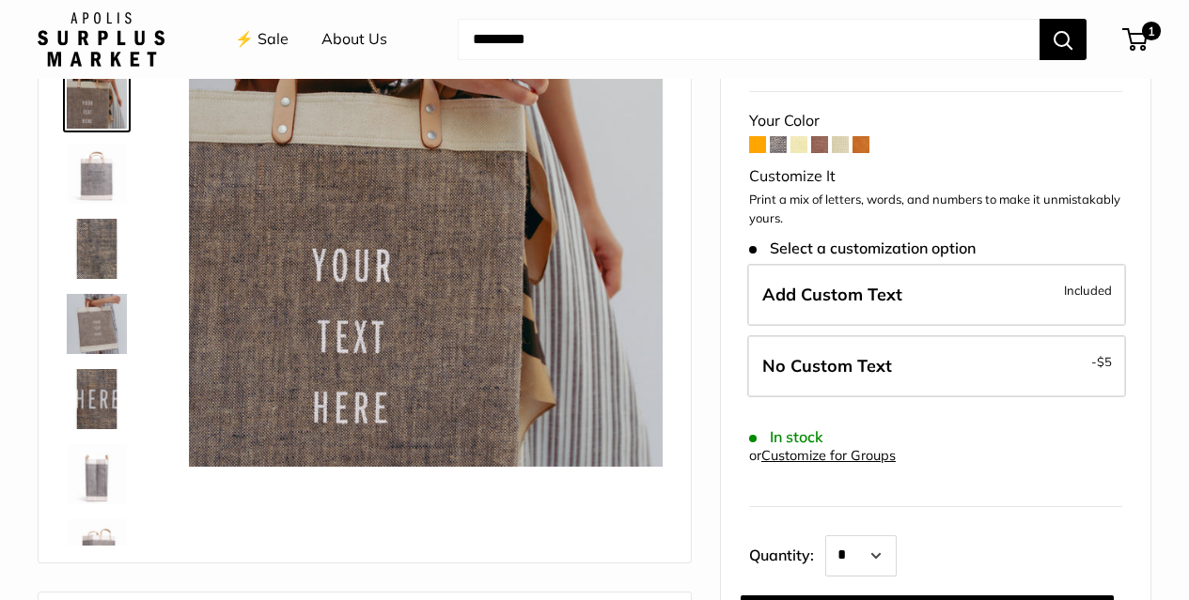
scroll to position [282, 0]
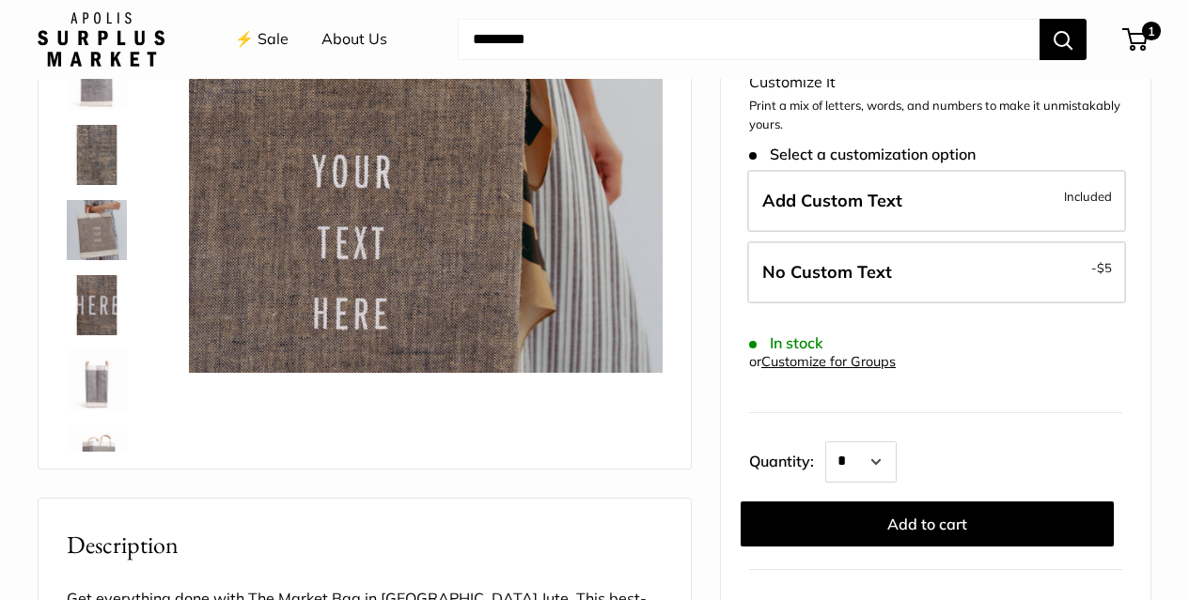
click at [118, 303] on img at bounding box center [97, 305] width 60 height 60
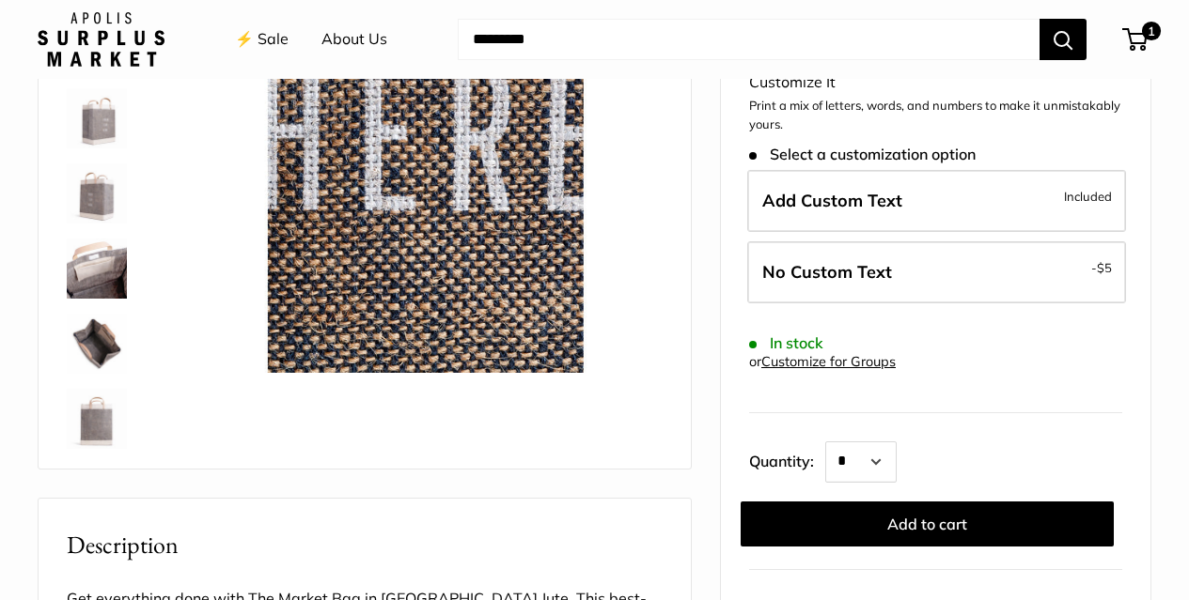
scroll to position [346, 0]
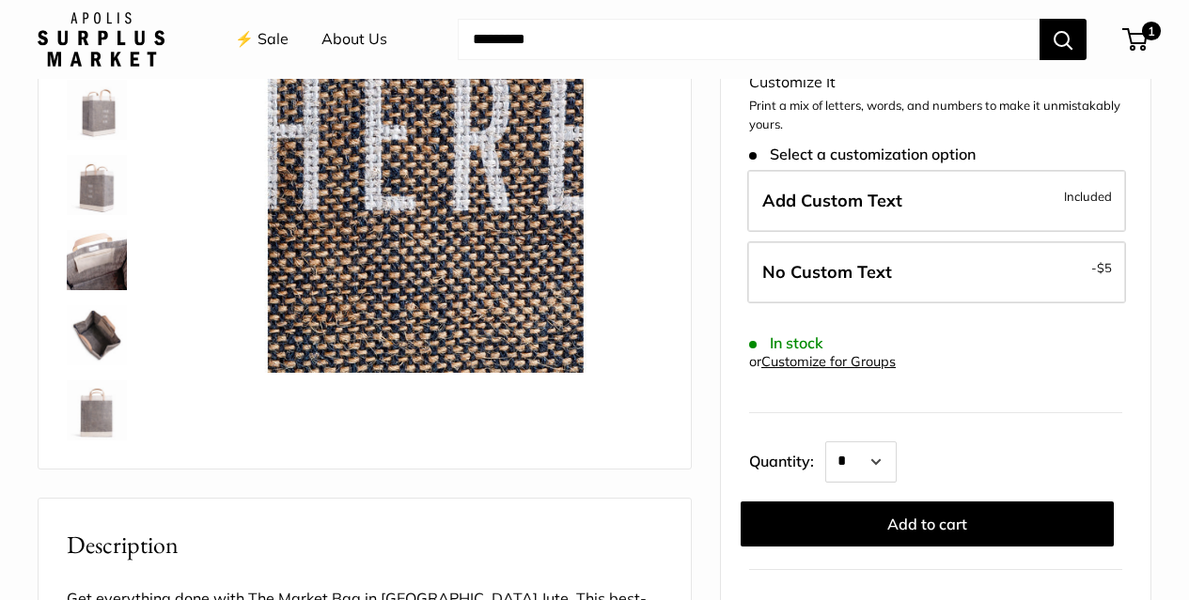
click at [101, 409] on img at bounding box center [97, 411] width 60 height 60
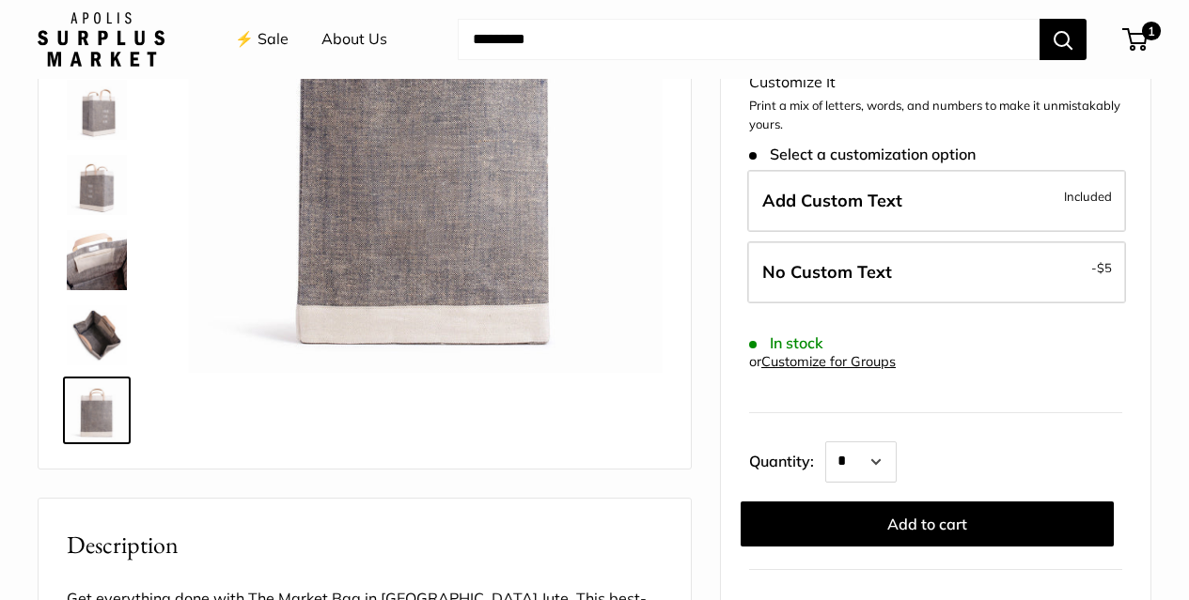
click at [115, 327] on img at bounding box center [97, 335] width 60 height 60
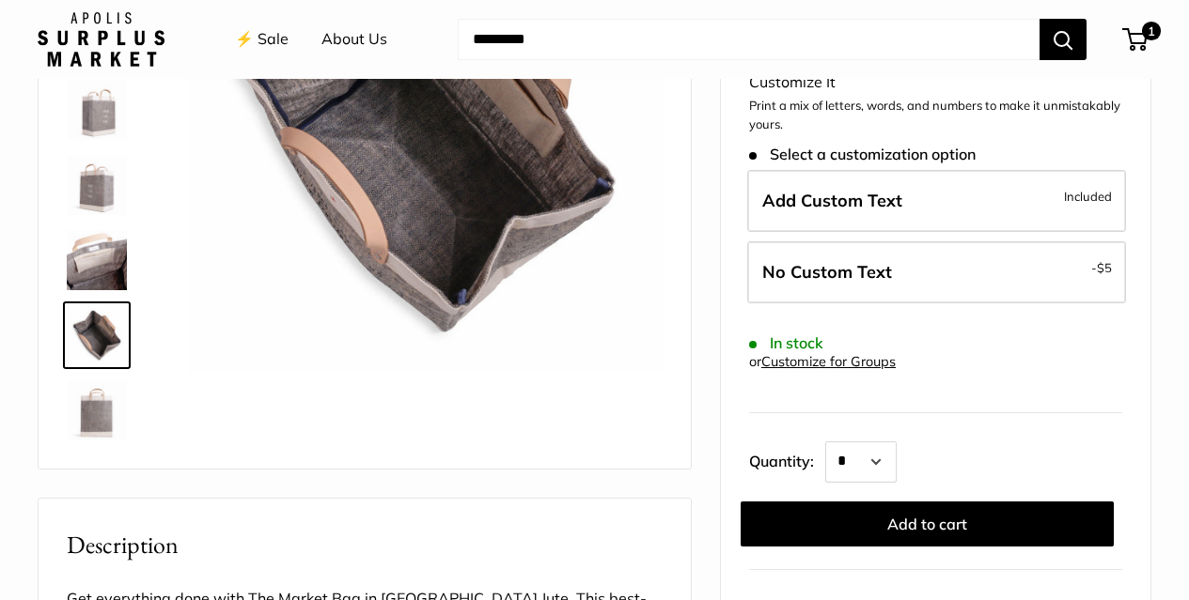
click at [117, 282] on img at bounding box center [97, 260] width 60 height 60
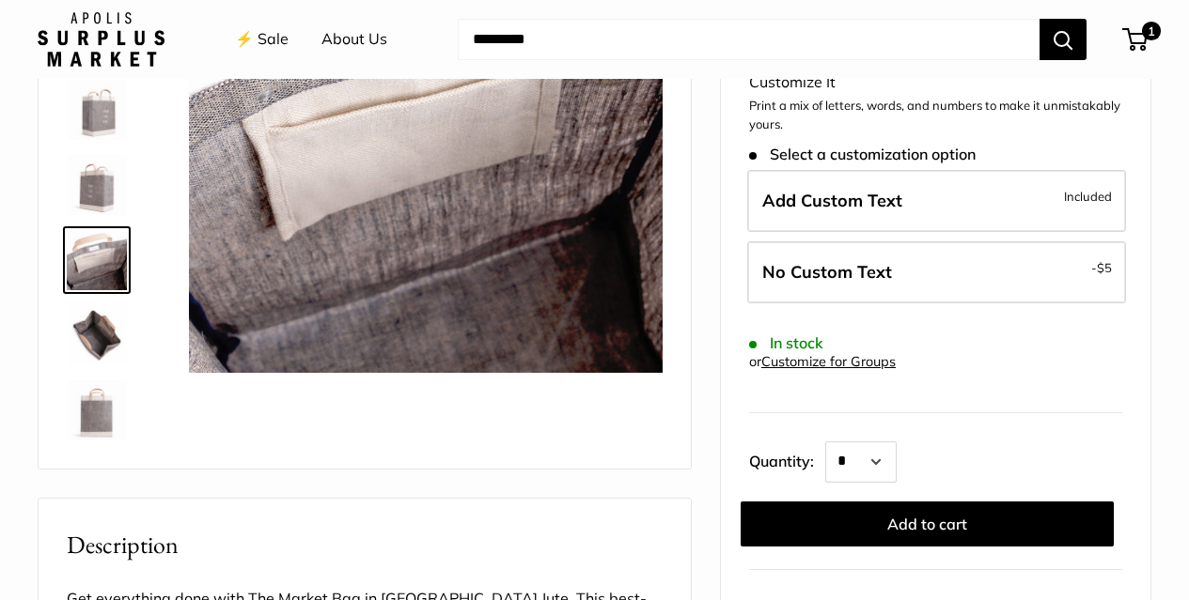
click at [99, 192] on img at bounding box center [97, 185] width 60 height 60
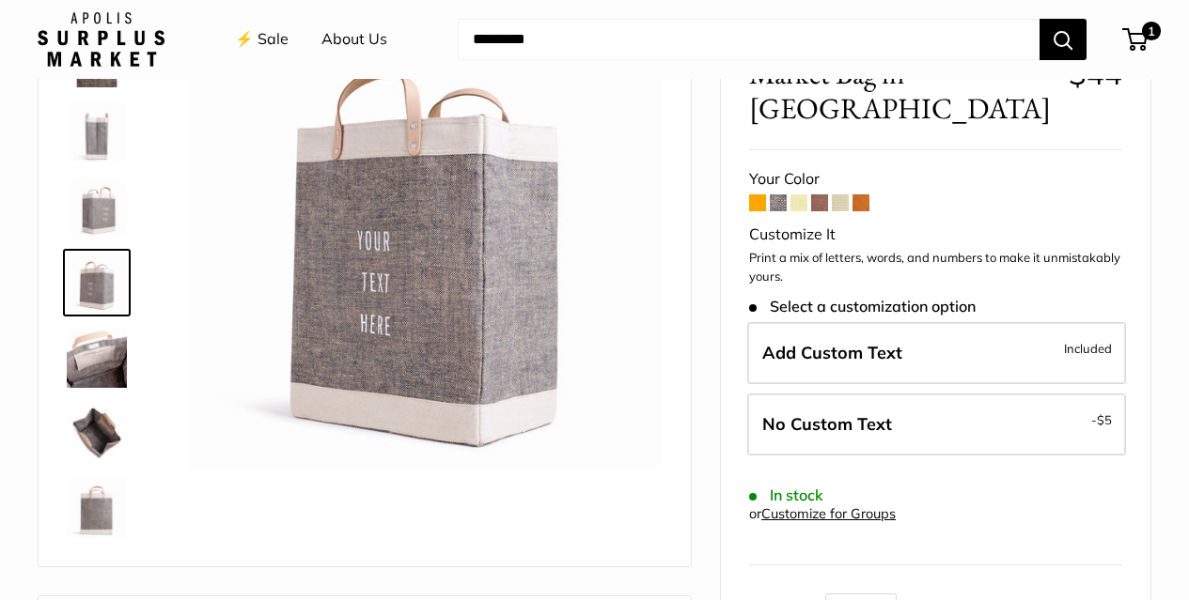
scroll to position [0, 0]
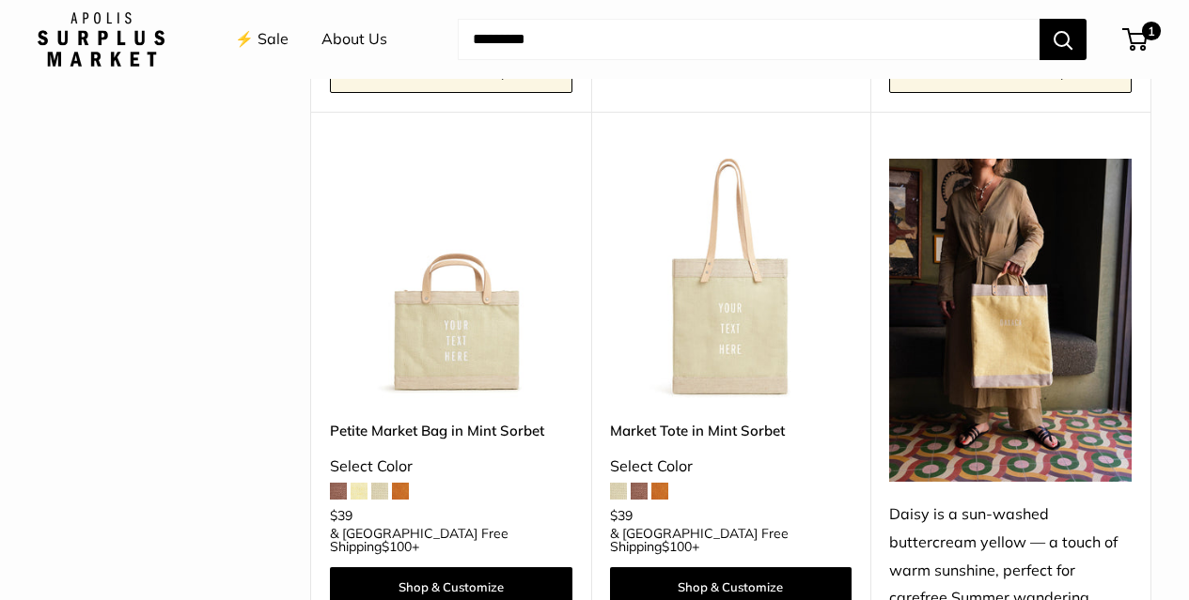
scroll to position [1317, 0]
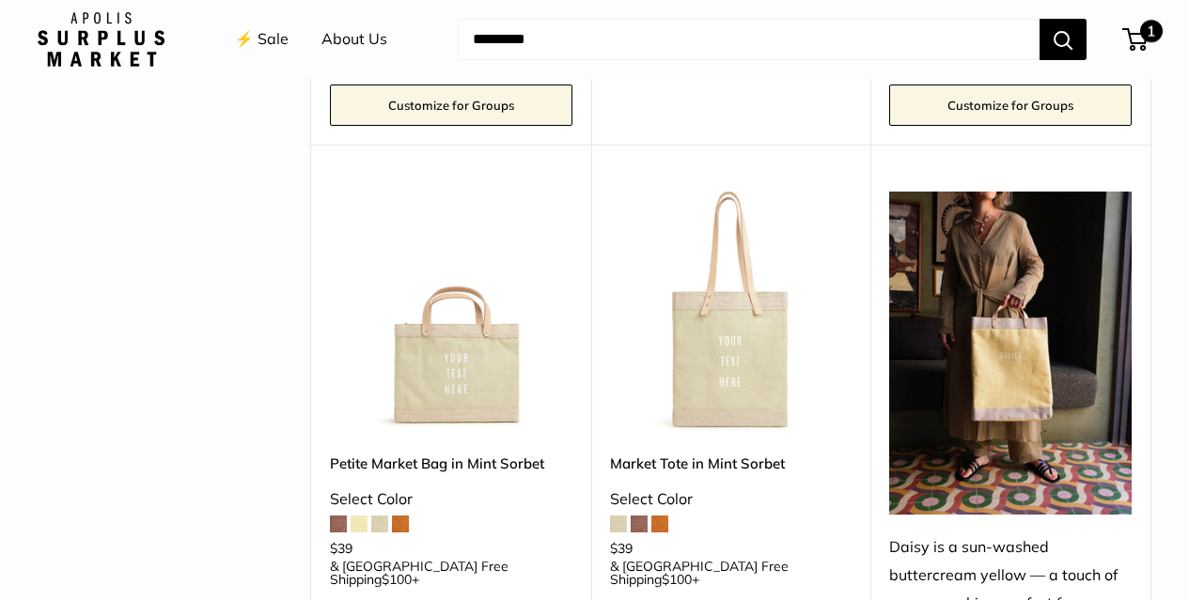
click at [1140, 31] on span "1" at bounding box center [1151, 31] width 23 height 23
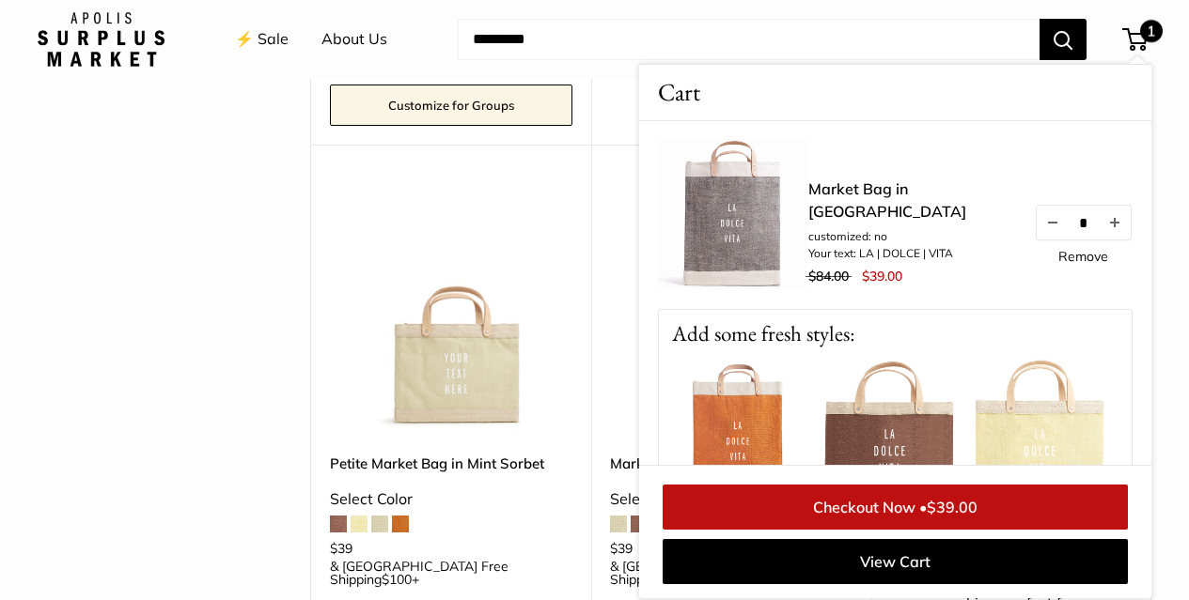
scroll to position [1319, 0]
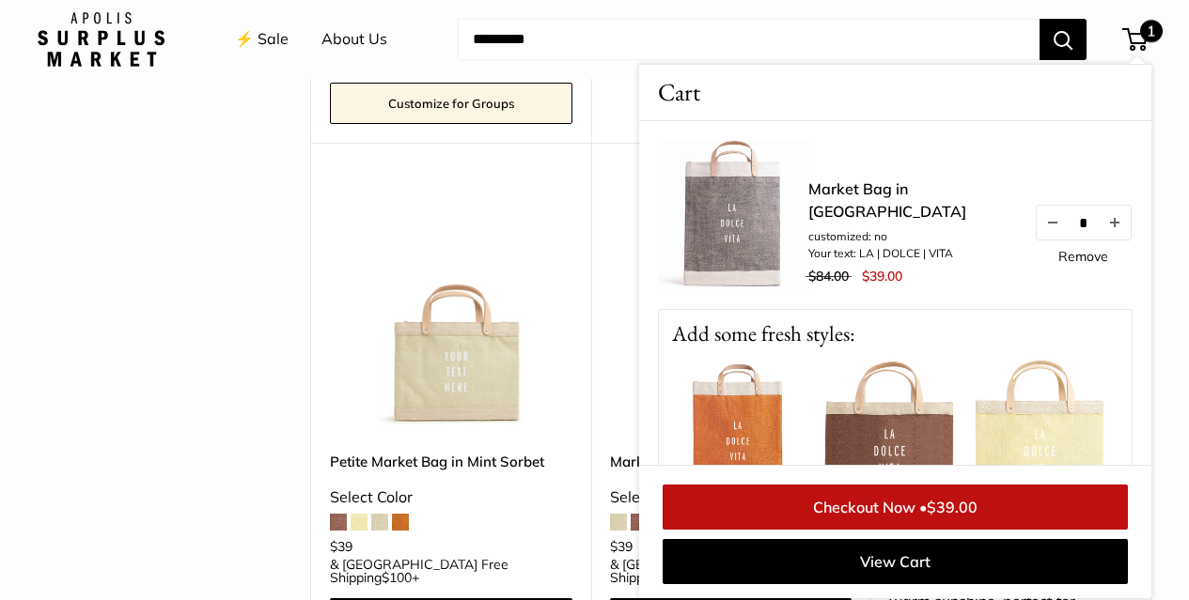
click at [905, 519] on link "Checkout Now • $39.00" at bounding box center [894, 507] width 465 height 45
